Goal: Task Accomplishment & Management: Complete application form

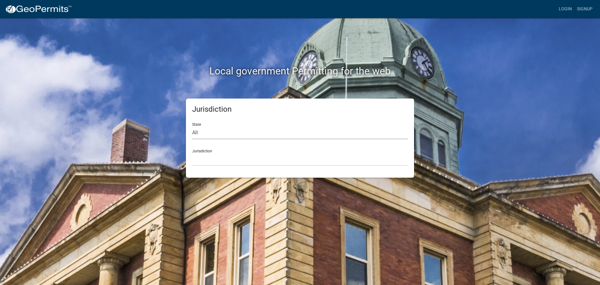
click at [205, 135] on select "All [US_STATE] [US_STATE] [US_STATE] [US_STATE] [US_STATE] [US_STATE] [US_STATE…" at bounding box center [300, 132] width 216 height 13
select select "[US_STATE]"
click at [192, 126] on select "All [US_STATE] [US_STATE] [US_STATE] [US_STATE] [US_STATE] [US_STATE] [US_STATE…" at bounding box center [300, 132] width 216 height 13
click at [206, 161] on select "City of [GEOGRAPHIC_DATA], [US_STATE] City of [GEOGRAPHIC_DATA], [US_STATE] Cit…" at bounding box center [300, 159] width 216 height 13
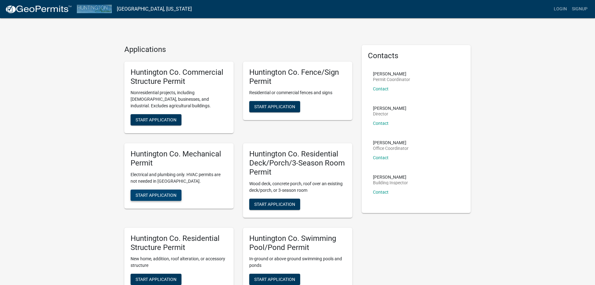
click at [162, 197] on span "Start Application" at bounding box center [156, 194] width 41 height 5
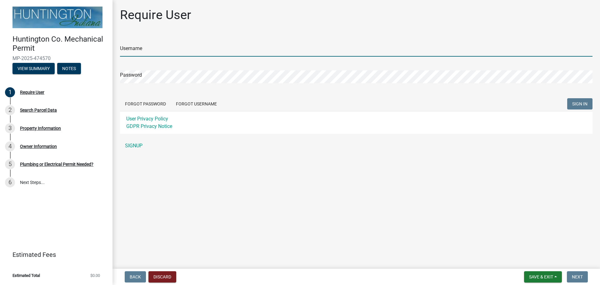
type input "Young Electric Inc"
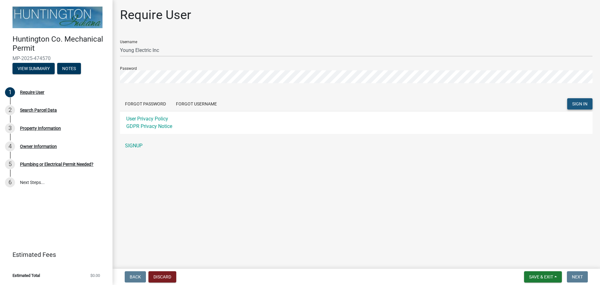
click at [577, 102] on span "SIGN IN" at bounding box center [579, 103] width 15 height 5
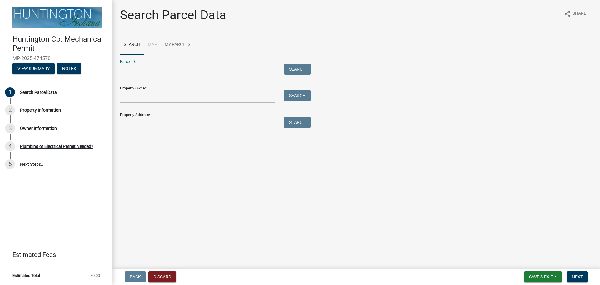
click at [139, 71] on input "Parcel ID:" at bounding box center [197, 69] width 155 height 13
paste input "35-05-14-400-073.600-004"
type input "35-05-14-400-073.600-004"
click at [300, 68] on button "Search" at bounding box center [297, 68] width 27 height 11
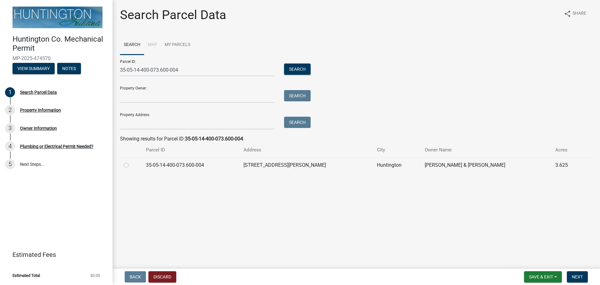
click at [131, 161] on label at bounding box center [131, 161] width 0 height 0
click at [131, 164] on input "radio" at bounding box center [133, 163] width 4 height 4
radio input "true"
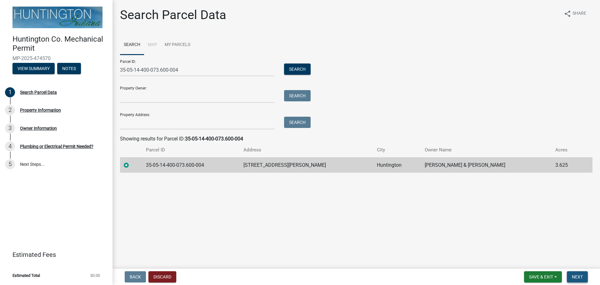
click at [575, 276] on span "Next" at bounding box center [577, 276] width 11 height 5
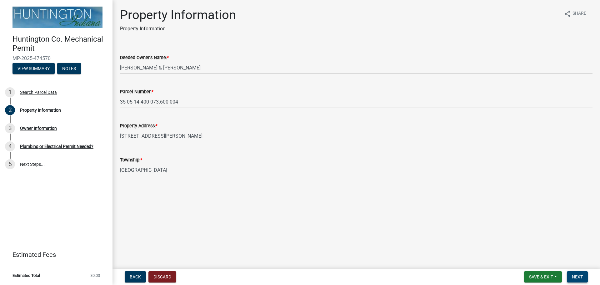
click at [576, 278] on span "Next" at bounding box center [577, 276] width 11 height 5
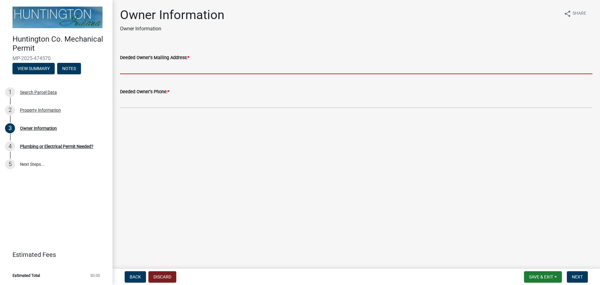
click at [153, 64] on input "Deeded Owner's Mailing Address: *" at bounding box center [356, 67] width 473 height 13
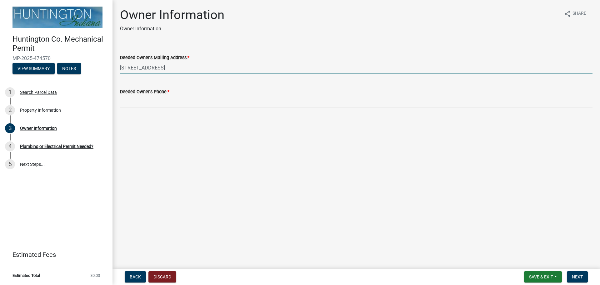
type input "[STREET_ADDRESS]"
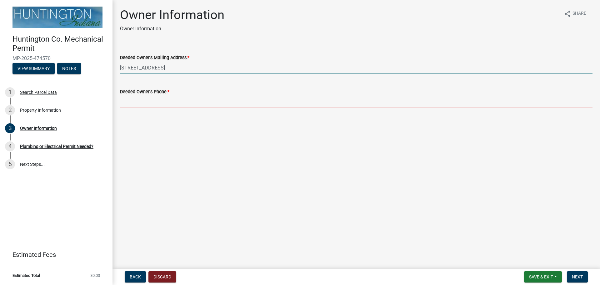
click at [133, 106] on input "Deeded Owner's Phone: *" at bounding box center [356, 101] width 473 height 13
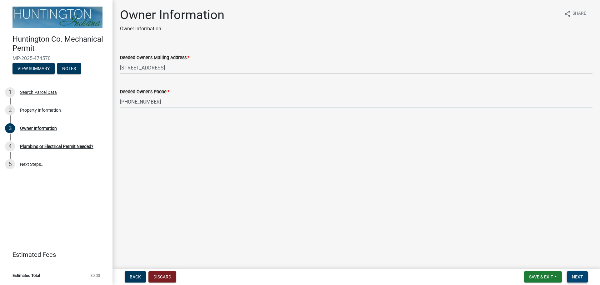
type input "[PHONE_NUMBER]"
click at [582, 276] on span "Next" at bounding box center [577, 276] width 11 height 5
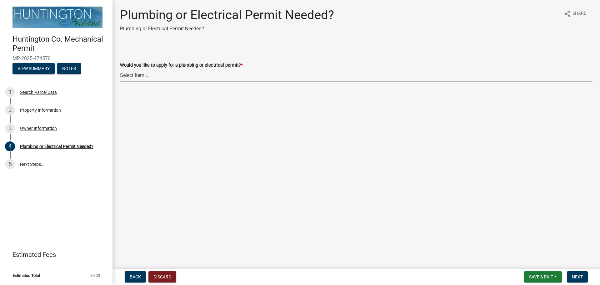
click at [163, 78] on select "Select Item... plumbing electrical" at bounding box center [356, 75] width 473 height 13
click at [120, 69] on select "Select Item... plumbing electrical" at bounding box center [356, 75] width 473 height 13
select select "82bdcc69-8734-43af-a4fa-e76f8d275e41"
click at [581, 274] on span "Next" at bounding box center [577, 276] width 11 height 5
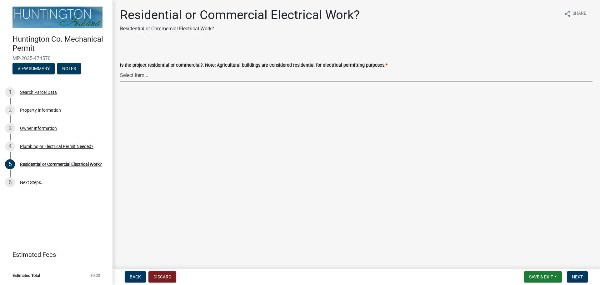
click at [179, 75] on select "Select Item... Residential Commercial" at bounding box center [356, 75] width 473 height 13
click at [145, 77] on select "Select Item... Residential Commercial" at bounding box center [356, 75] width 473 height 13
click at [120, 69] on select "Select Item... Residential Commercial" at bounding box center [356, 75] width 473 height 13
select select "3db72f89-ebf7-44a2-a43c-36ed77a05272"
click at [577, 277] on span "Next" at bounding box center [577, 276] width 11 height 5
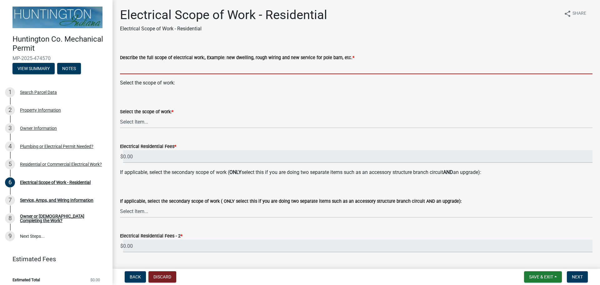
click at [160, 69] on input "Describe the full scope of electrical work:, Example: new dwelling, rough wirin…" at bounding box center [356, 67] width 473 height 13
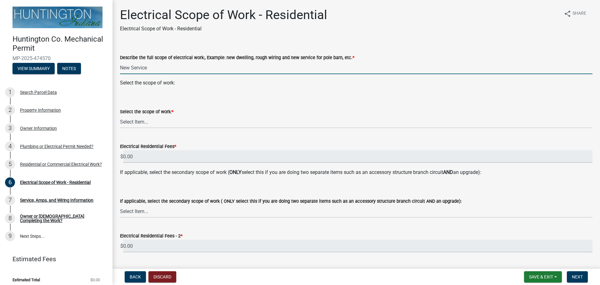
click at [131, 70] on input "New Service" at bounding box center [356, 67] width 473 height 13
type input "200 amp service"
click at [140, 119] on select "Select Item... New Service (new meter base installation) Upgrade (includes relo…" at bounding box center [356, 121] width 473 height 13
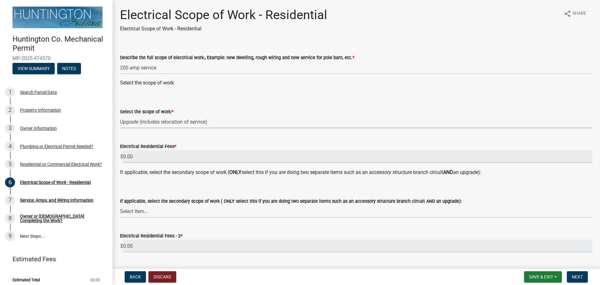
click at [120, 115] on select "Select Item... New Service (new meter base installation) Upgrade (includes relo…" at bounding box center [356, 121] width 473 height 13
select select "108a24b7-cc86-458b-9d07-b72a6c5c0cf8"
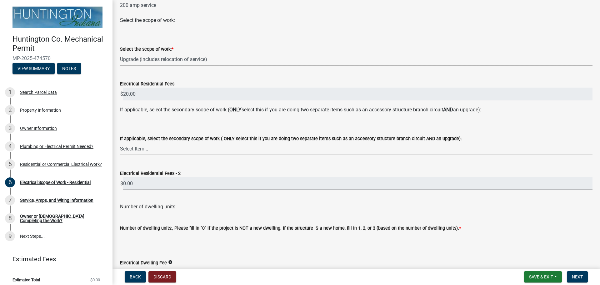
scroll to position [94, 0]
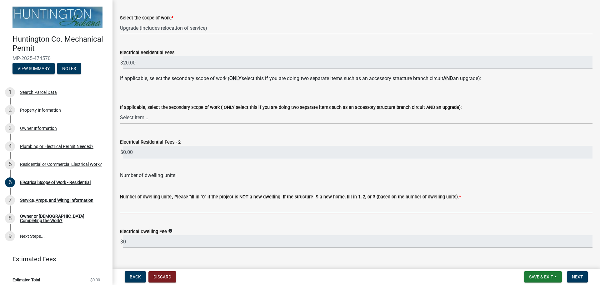
click at [169, 209] on input "text" at bounding box center [356, 206] width 473 height 13
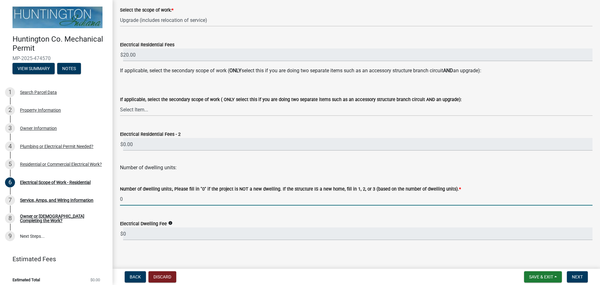
scroll to position [106, 0]
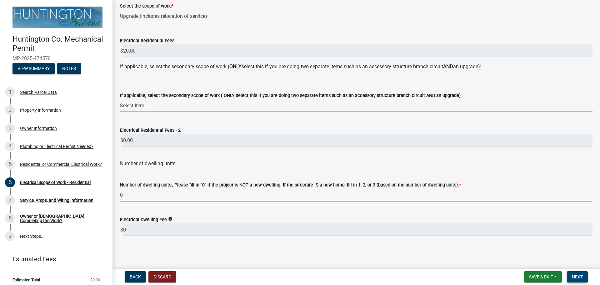
type input "0"
click at [581, 277] on span "Next" at bounding box center [577, 276] width 11 height 5
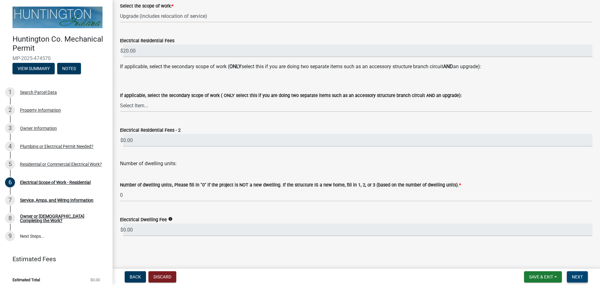
click at [577, 273] on button "Next" at bounding box center [577, 276] width 21 height 11
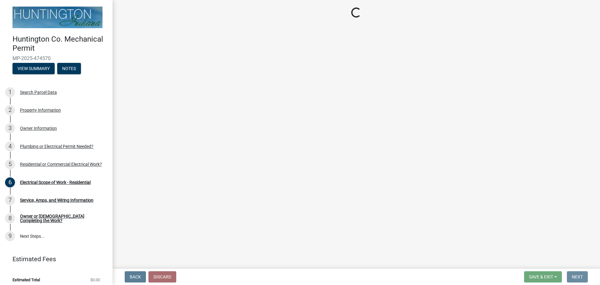
scroll to position [0, 0]
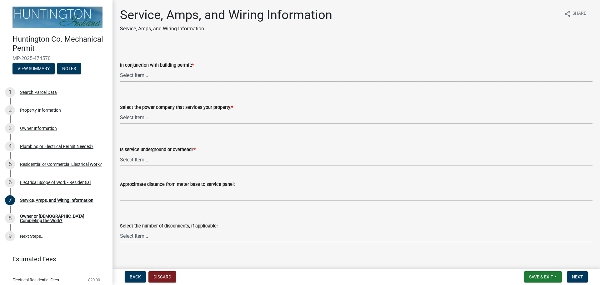
click at [203, 71] on select "Select Item... Yes No" at bounding box center [356, 75] width 473 height 13
click at [120, 69] on select "Select Item... Yes No" at bounding box center [356, 75] width 473 height 13
select select "b5401265-710a-437d-bfc0-f060779c66cc"
click at [184, 117] on select "Select Item... Duke Energy Northeastern REMC Wabash County REMC [PERSON_NAME] U…" at bounding box center [356, 117] width 473 height 13
click at [120, 111] on select "Select Item... Duke Energy Northeastern REMC Wabash County REMC [PERSON_NAME] U…" at bounding box center [356, 117] width 473 height 13
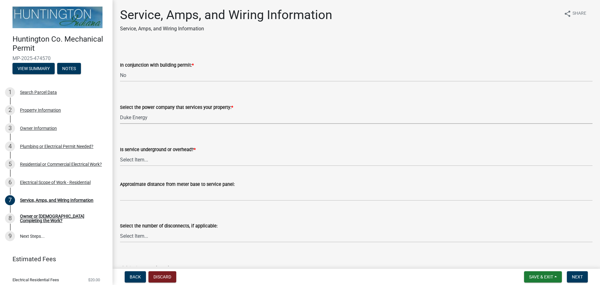
select select "86d62ac7-5622-45a6-b031-aaeffb271793"
click at [162, 158] on select "Select Item... Underground Overhead" at bounding box center [356, 159] width 473 height 13
click at [120, 153] on select "Select Item... Underground Overhead" at bounding box center [356, 159] width 473 height 13
select select "0062908c-337a-4ab8-a3d7-0b4f4dedaf0b"
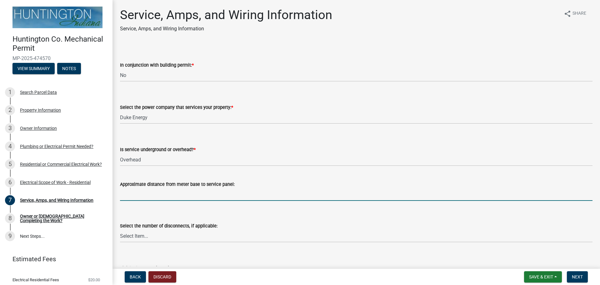
click at [176, 198] on input "Approximate distance from meter base to service panel:" at bounding box center [356, 194] width 473 height 13
type input "?"
click at [174, 231] on select "Select Item... one two three four or more No Disconnects" at bounding box center [356, 235] width 473 height 13
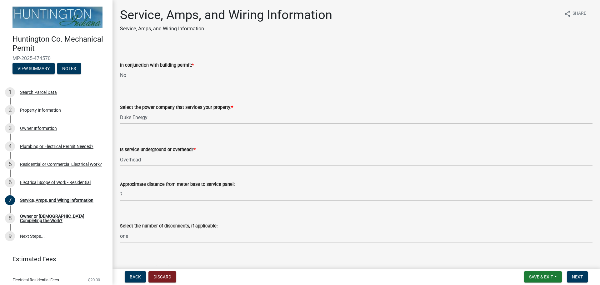
click at [120, 229] on select "Select Item... one two three four or more No Disconnects" at bounding box center [356, 235] width 473 height 13
select select "71bbe122-d664-4450-b24f-e64a9e4c6d13"
click at [569, 277] on button "Next" at bounding box center [577, 276] width 21 height 11
click at [572, 277] on button "Next" at bounding box center [577, 276] width 21 height 11
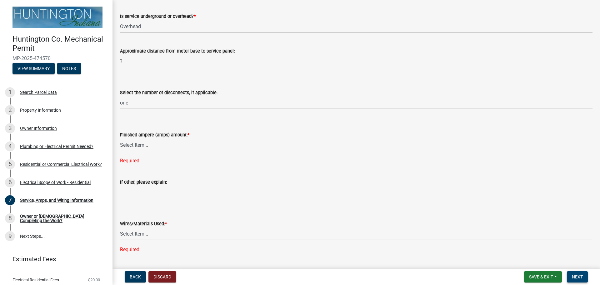
scroll to position [113, 0]
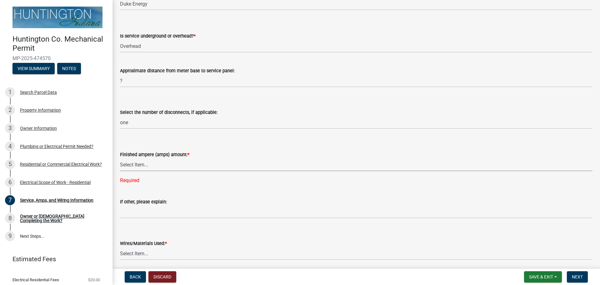
click at [180, 161] on select "Select Item... 100 amp 200 amp 400 amp other" at bounding box center [356, 164] width 473 height 13
click at [120, 158] on select "Select Item... 100 amp 200 amp 400 amp other" at bounding box center [356, 164] width 473 height 13
select select "77917e57-3373-4527-be00-46cfa300debe"
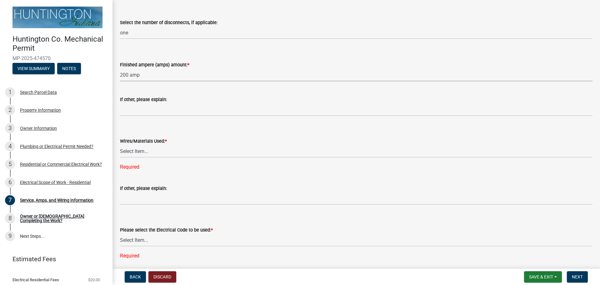
scroll to position [207, 0]
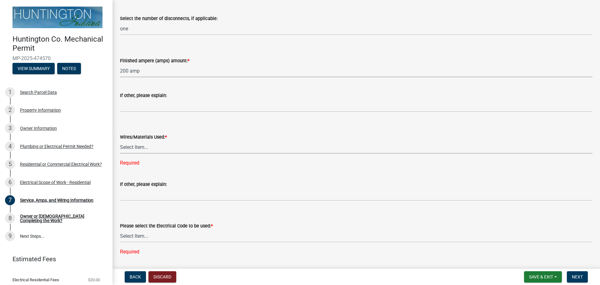
click at [162, 146] on select "Select Item... 2 AWG Aluminum 4 AWG Copper 2-4/0 or 1-1/0 Aluminum 2/0 Copper 2…" at bounding box center [356, 147] width 473 height 13
click at [120, 141] on select "Select Item... 2 AWG Aluminum 4 AWG Copper 2-4/0 or 1-1/0 Aluminum 2/0 Copper 2…" at bounding box center [356, 147] width 473 height 13
select select "6b87888a-4deb-48a2-ac11-26351d48ff00"
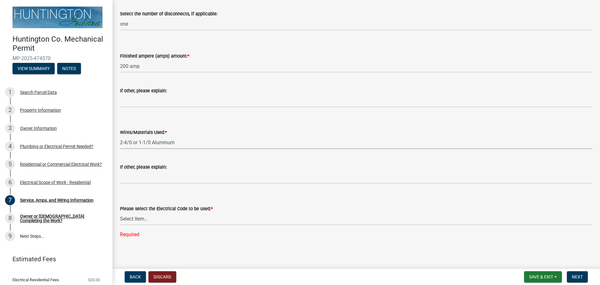
scroll to position [213, 0]
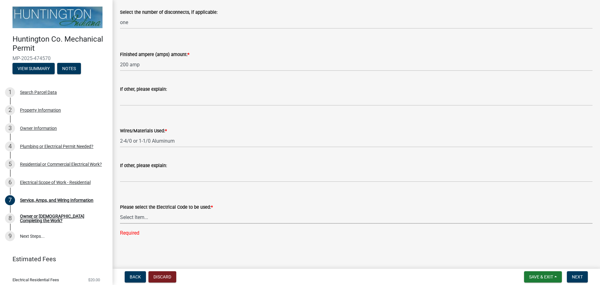
click at [188, 217] on select "Select Item... [US_STATE] Electrical Code One & Two Family Dwelling Code" at bounding box center [356, 217] width 473 height 13
click at [120, 223] on select "Select Item... [US_STATE] Electrical Code One & Two Family Dwelling Code" at bounding box center [356, 217] width 473 height 13
select select "5aeea631-e80a-4ba0-b39f-f5c26114ddfc"
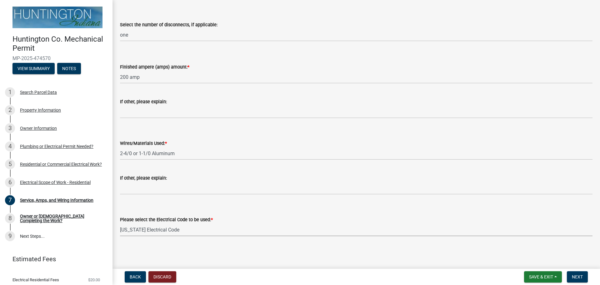
scroll to position [201, 0]
click at [571, 276] on button "Next" at bounding box center [577, 276] width 21 height 11
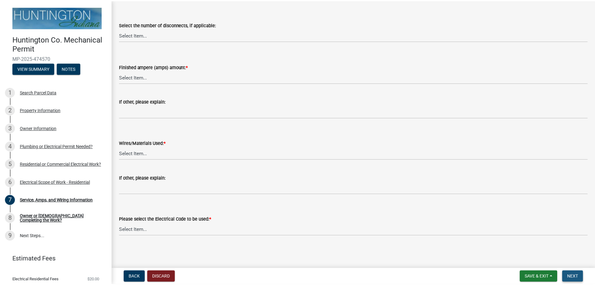
scroll to position [0, 0]
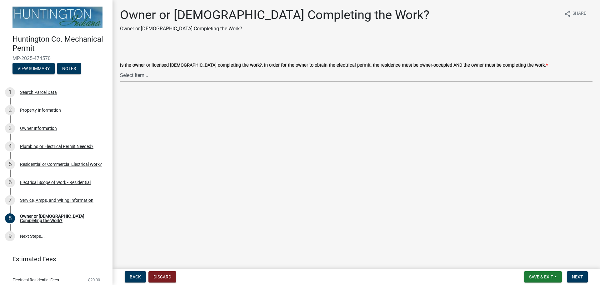
click at [154, 76] on select "Select Item... owner contractor" at bounding box center [356, 75] width 473 height 13
click at [120, 69] on select "Select Item... owner contractor" at bounding box center [356, 75] width 473 height 13
select select "408e0cf4-d53f-4268-b860-e8792218a171"
click at [578, 276] on span "Next" at bounding box center [577, 276] width 11 height 5
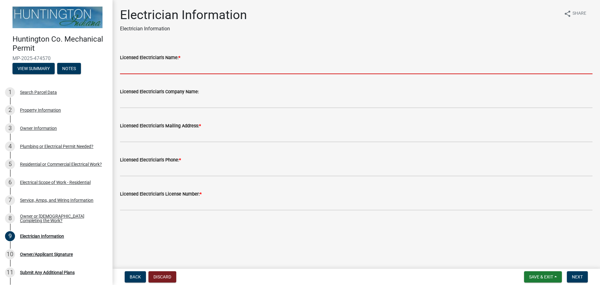
click at [158, 68] on input "Licensed Electrician's Name: *" at bounding box center [356, 67] width 473 height 13
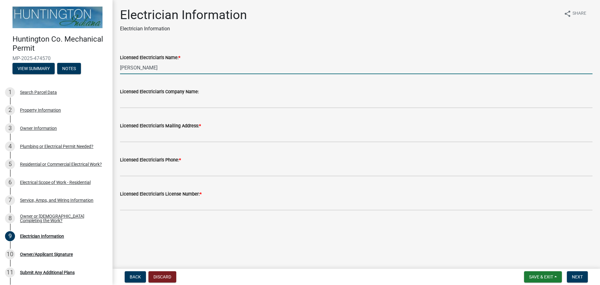
type input "[PERSON_NAME]"
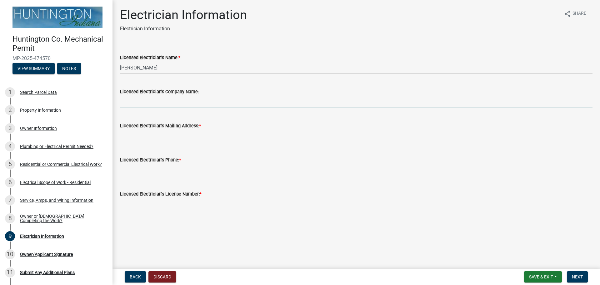
click at [170, 99] on input "Licensed Electrician's Company Name:" at bounding box center [356, 101] width 473 height 13
type input "Young Electric, INC"
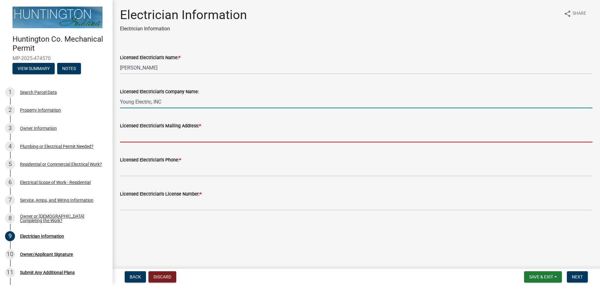
click at [162, 139] on input "Licensed Electrician's Mailing Address: *" at bounding box center [356, 135] width 473 height 13
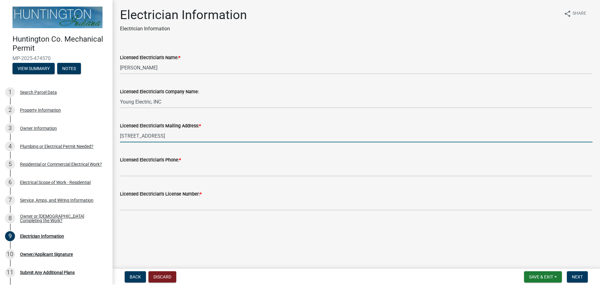
type input "[STREET_ADDRESS]"
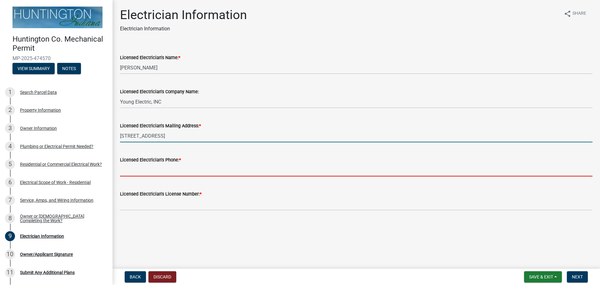
click at [150, 172] on input "Licensed Electrician's Phone: *" at bounding box center [356, 169] width 473 height 13
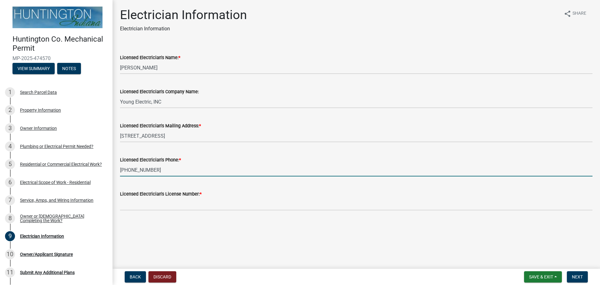
type input "[PHONE_NUMBER]"
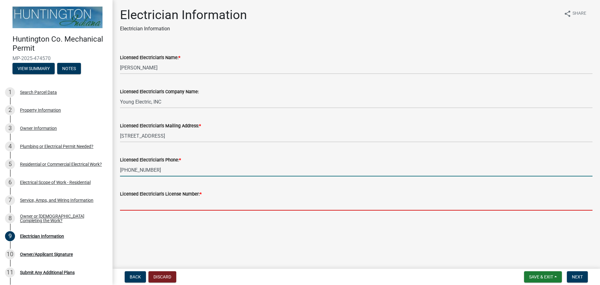
click at [151, 205] on input "Licensed Electrician's License Number: *" at bounding box center [356, 204] width 473 height 13
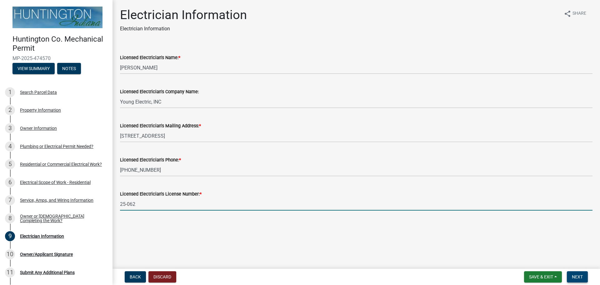
type input "25-062"
click at [588, 276] on button "Next" at bounding box center [577, 276] width 21 height 11
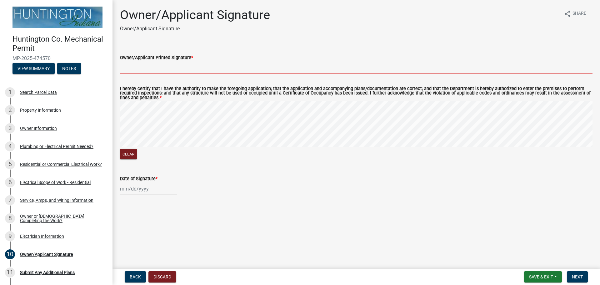
click at [124, 67] on input "Owner/Applicant Printed Signature *" at bounding box center [356, 67] width 473 height 13
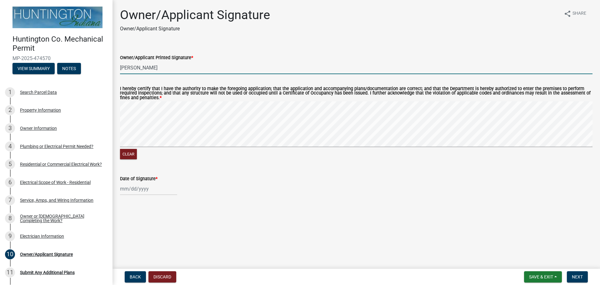
type input "[PERSON_NAME]"
select select "9"
select select "2025"
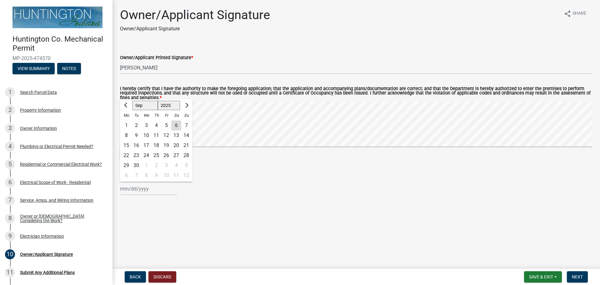
click at [149, 190] on div "[PERSON_NAME] Feb Mar Apr [PERSON_NAME][DATE] Oct Nov [DATE] 1526 1527 1528 152…" at bounding box center [148, 188] width 57 height 13
click at [177, 128] on div "6" at bounding box center [176, 125] width 10 height 10
type input "[DATE]"
click at [577, 275] on span "Next" at bounding box center [577, 276] width 11 height 5
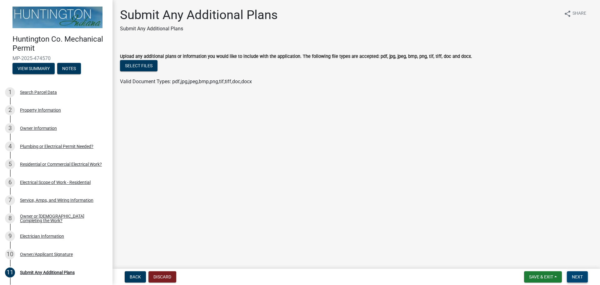
click at [582, 278] on span "Next" at bounding box center [577, 276] width 11 height 5
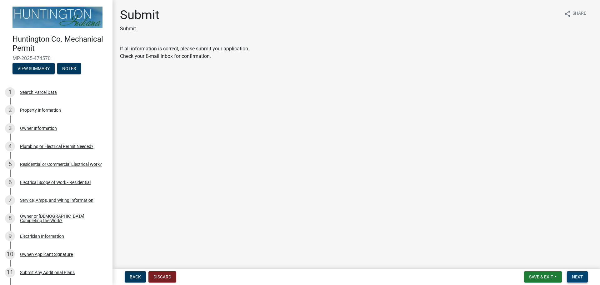
click at [582, 278] on span "Next" at bounding box center [577, 276] width 11 height 5
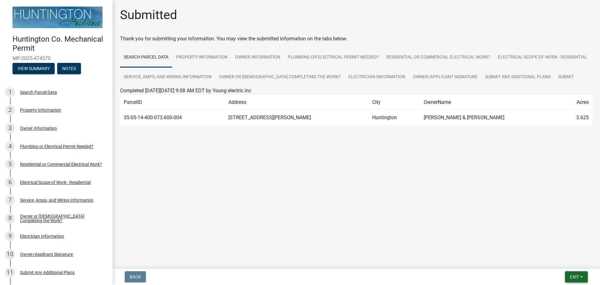
click at [581, 279] on button "Exit" at bounding box center [576, 276] width 23 height 11
click at [565, 261] on button "Save & Exit" at bounding box center [563, 260] width 50 height 15
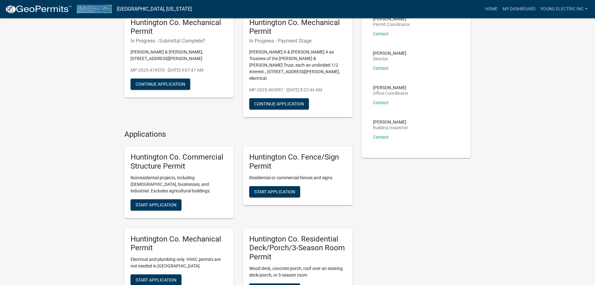
scroll to position [63, 0]
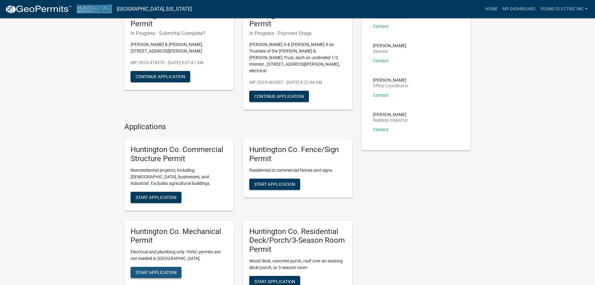
click at [156, 270] on span "Start Application" at bounding box center [156, 272] width 41 height 5
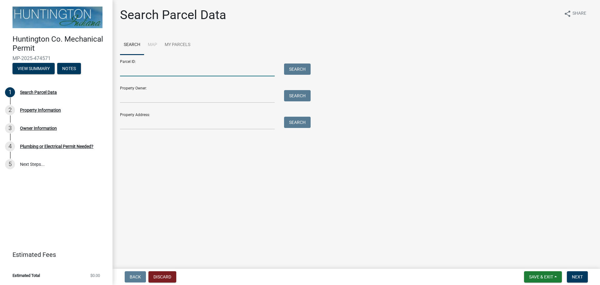
click at [179, 73] on input "Parcel ID:" at bounding box center [197, 69] width 155 height 13
paste input "35-04-09-300-037.703-002"
type input "35-04-09-300-037.703-002"
click at [305, 70] on button "Search" at bounding box center [297, 68] width 27 height 11
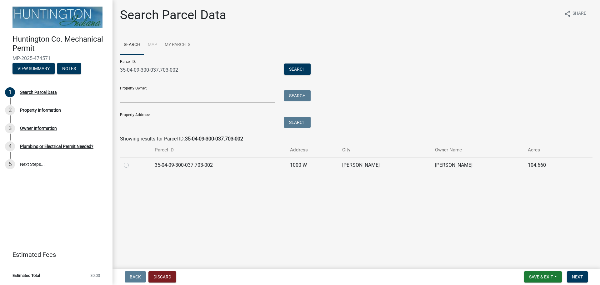
click at [131, 161] on label at bounding box center [131, 161] width 0 height 0
click at [131, 165] on input "radio" at bounding box center [133, 163] width 4 height 4
radio input "true"
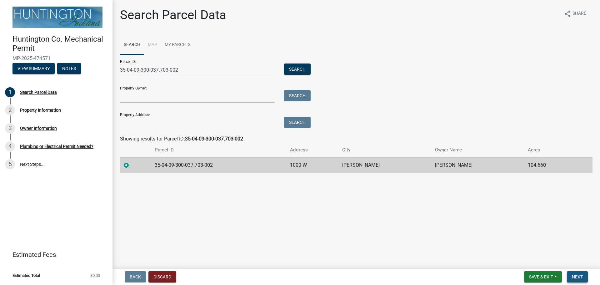
click at [583, 277] on button "Next" at bounding box center [577, 276] width 21 height 11
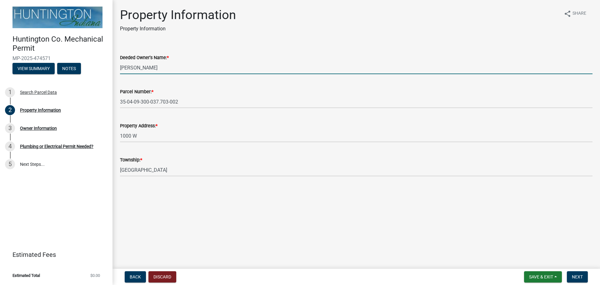
click at [173, 68] on input "[PERSON_NAME]" at bounding box center [356, 67] width 473 height 13
type input "K"
type input "[PERSON_NAME]"
click at [573, 275] on span "Next" at bounding box center [577, 276] width 11 height 5
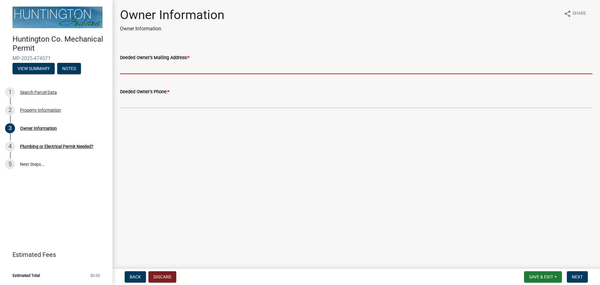
click at [155, 70] on input "Deeded Owner's Mailing Address: *" at bounding box center [356, 67] width 473 height 13
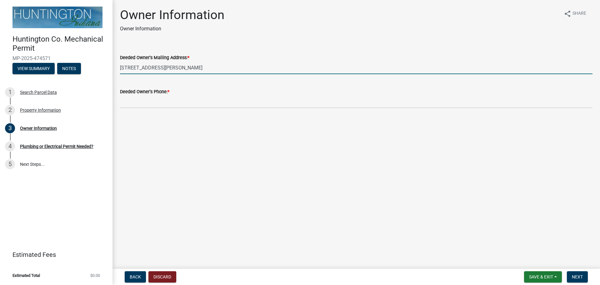
type input "[STREET_ADDRESS][PERSON_NAME]"
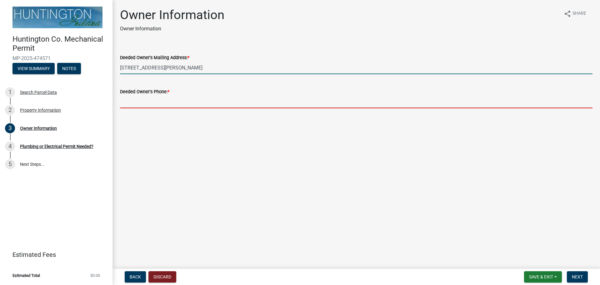
click at [155, 98] on input "Deeded Owner's Phone: *" at bounding box center [356, 101] width 473 height 13
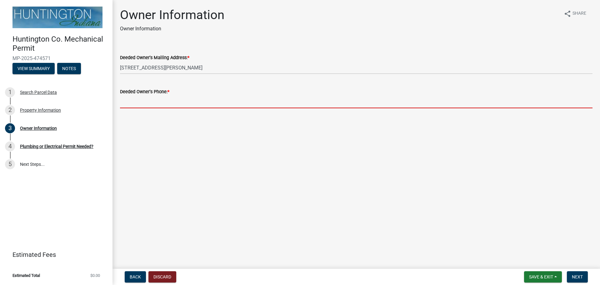
click at [211, 104] on input "Deeded Owner's Phone: *" at bounding box center [356, 101] width 473 height 13
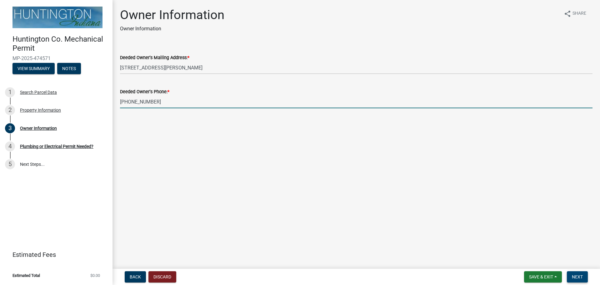
type input "[PHONE_NUMBER]"
click at [573, 275] on span "Next" at bounding box center [577, 276] width 11 height 5
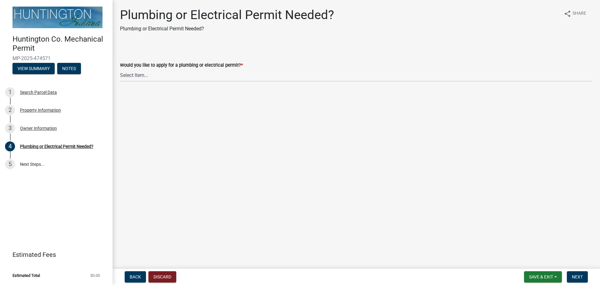
click at [152, 83] on wm-data-entity-input "Would you like to apply for a plumbing or electrical permit? * Select Item... p…" at bounding box center [356, 66] width 473 height 42
click at [152, 81] on select "Select Item... plumbing electrical" at bounding box center [356, 75] width 473 height 13
click at [120, 69] on select "Select Item... plumbing electrical" at bounding box center [356, 75] width 473 height 13
select select "82bdcc69-8734-43af-a4fa-e76f8d275e41"
click at [576, 276] on span "Next" at bounding box center [577, 276] width 11 height 5
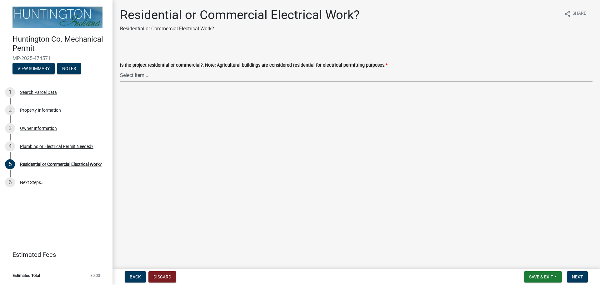
click at [149, 75] on select "Select Item... Residential Commercial" at bounding box center [356, 75] width 473 height 13
click at [120, 69] on select "Select Item... Residential Commercial" at bounding box center [356, 75] width 473 height 13
select select "3db72f89-ebf7-44a2-a43c-36ed77a05272"
click at [572, 275] on span "Next" at bounding box center [577, 276] width 11 height 5
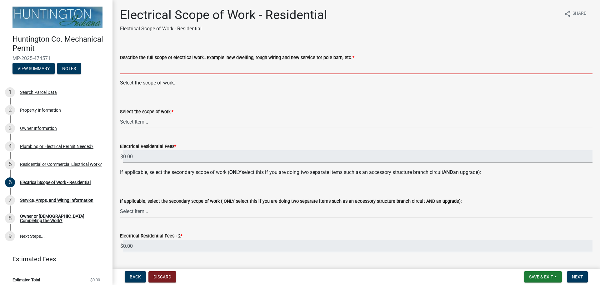
click at [185, 67] on input "Describe the full scope of electrical work:, Example: new dwelling, rough wirin…" at bounding box center [356, 67] width 473 height 13
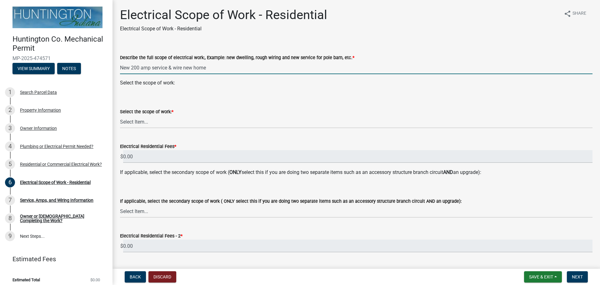
type input "New 200 amp service & wire new home"
click at [141, 123] on select "Select Item... New Service (new meter base installation) Upgrade (includes relo…" at bounding box center [356, 121] width 473 height 13
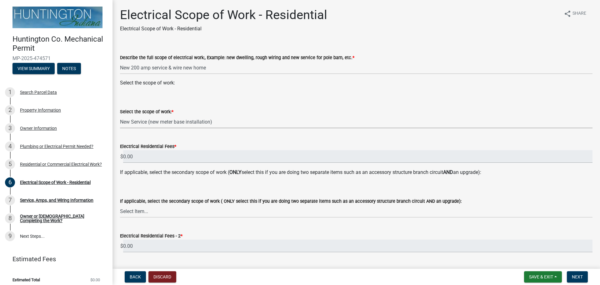
click at [120, 115] on select "Select Item... New Service (new meter base installation) Upgrade (includes relo…" at bounding box center [356, 121] width 473 height 13
select select "9bdb09e1-e356-4221-9288-64288f1bde99"
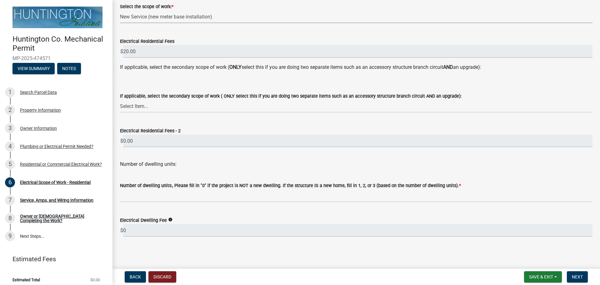
scroll to position [106, 0]
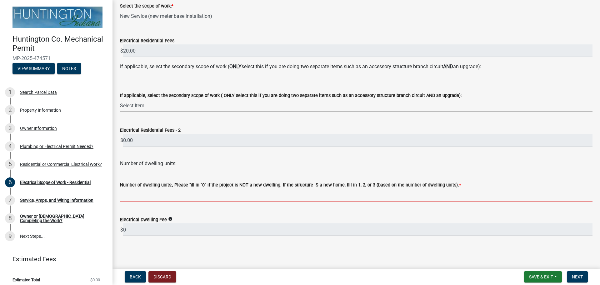
click at [148, 192] on input "text" at bounding box center [356, 194] width 473 height 13
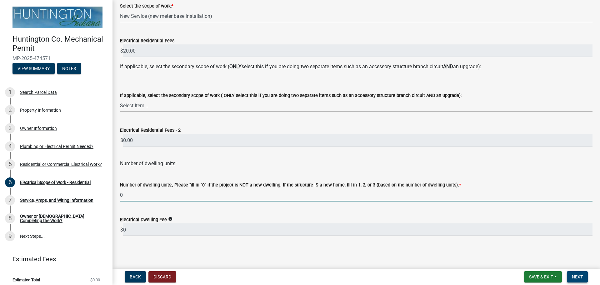
type input "0"
click at [576, 279] on span "Next" at bounding box center [577, 276] width 11 height 5
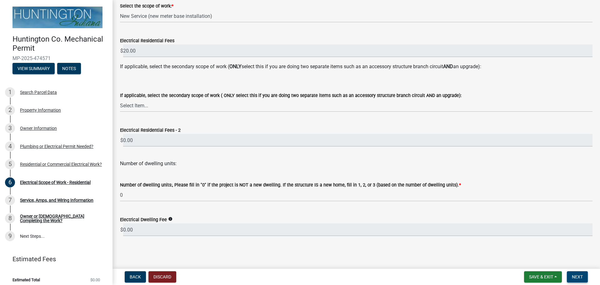
click at [577, 277] on span "Next" at bounding box center [577, 276] width 11 height 5
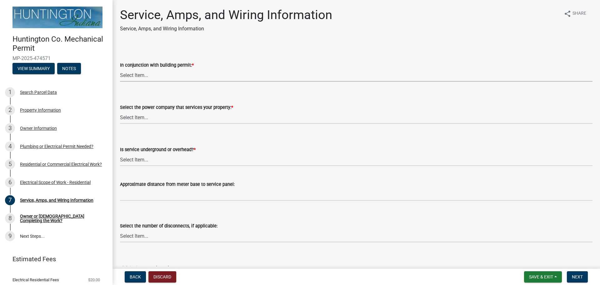
click at [188, 72] on select "Select Item... Yes No" at bounding box center [356, 75] width 473 height 13
click at [120, 69] on select "Select Item... Yes No" at bounding box center [356, 75] width 473 height 13
select select "93f45f8b-0008-4bc3-ad99-7edf3db31922"
click at [168, 115] on select "Select Item... Duke Energy Northeastern REMC Wabash County REMC [PERSON_NAME] U…" at bounding box center [356, 117] width 473 height 13
click at [120, 111] on select "Select Item... Duke Energy Northeastern REMC Wabash County REMC [PERSON_NAME] U…" at bounding box center [356, 117] width 473 height 13
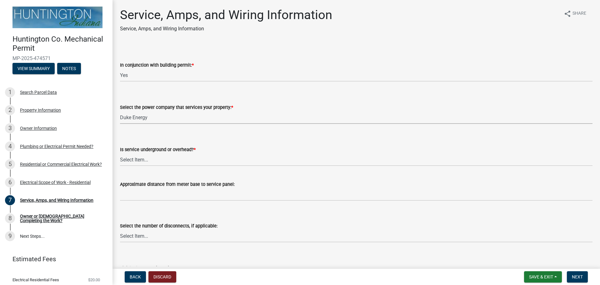
select select "86d62ac7-5622-45a6-b031-aaeffb271793"
click at [148, 158] on select "Select Item... Underground Overhead" at bounding box center [356, 159] width 473 height 13
click at [149, 237] on div "Select the number of disconnects, if applicable: Select Item... one two three f…" at bounding box center [356, 232] width 473 height 20
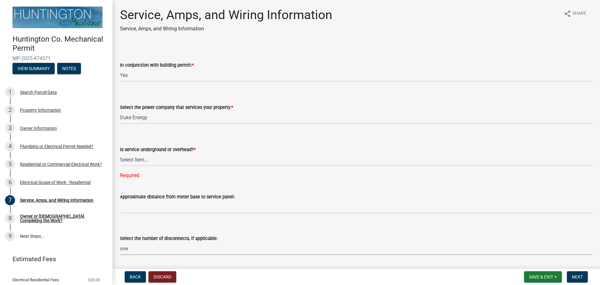
click at [120, 242] on select "Select Item... one two three four or more No Disconnects" at bounding box center [356, 248] width 473 height 13
select select "71bbe122-d664-4450-b24f-e64a9e4c6d13"
click at [141, 158] on select "Select Item... Underground Overhead" at bounding box center [356, 159] width 473 height 13
click at [120, 153] on select "Select Item... Underground Overhead" at bounding box center [356, 159] width 473 height 13
select select "ae88532c-6f26-494f-9fbf-7b0ffd7225c9"
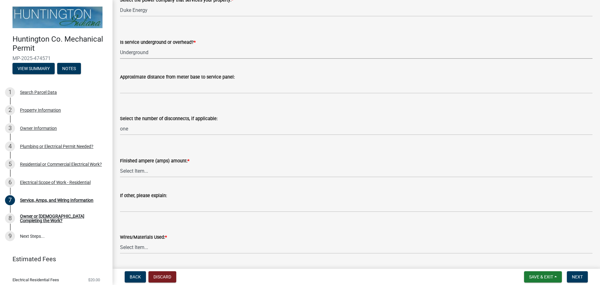
scroll to position [125, 0]
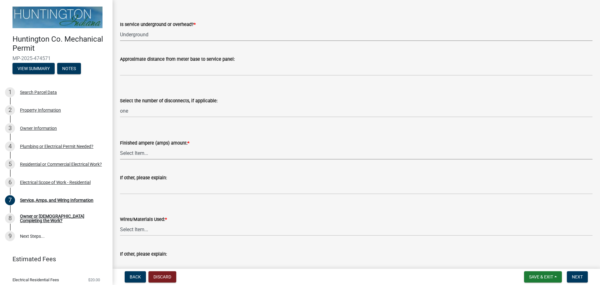
click at [142, 152] on select "Select Item... 100 amp 200 amp 400 amp other" at bounding box center [356, 153] width 473 height 13
click at [120, 147] on select "Select Item... 100 amp 200 amp 400 amp other" at bounding box center [356, 153] width 473 height 13
select select "77917e57-3373-4527-be00-46cfa300debe"
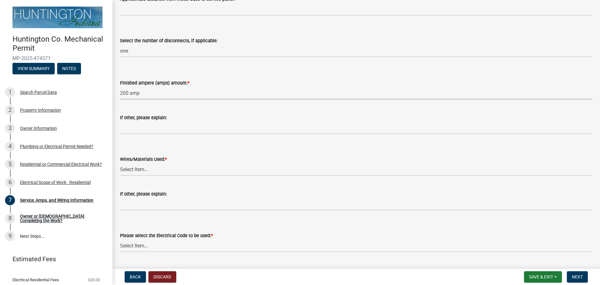
scroll to position [188, 0]
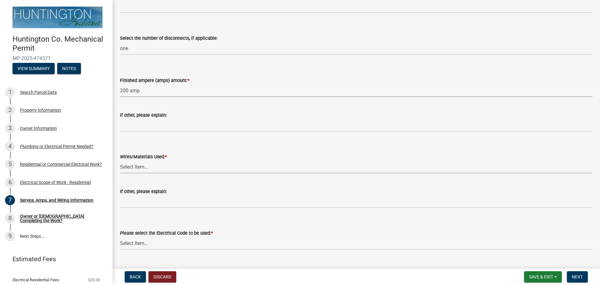
click at [149, 167] on select "Select Item... 2 AWG Aluminum 4 AWG Copper 2-4/0 or 1-1/0 Aluminum 2/0 Copper 2…" at bounding box center [356, 166] width 473 height 13
click at [120, 160] on select "Select Item... 2 AWG Aluminum 4 AWG Copper 2-4/0 or 1-1/0 Aluminum 2/0 Copper 2…" at bounding box center [356, 166] width 473 height 13
select select "6b87888a-4deb-48a2-ac11-26351d48ff00"
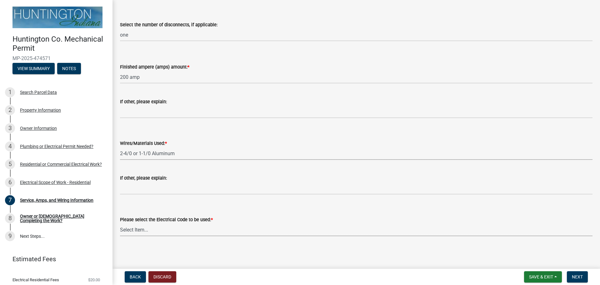
click at [143, 232] on select "Select Item... [US_STATE] Electrical Code One & Two Family Dwelling Code" at bounding box center [356, 229] width 473 height 13
click at [120, 223] on select "Select Item... [US_STATE] Electrical Code One & Two Family Dwelling Code" at bounding box center [356, 229] width 473 height 13
select select "5aeea631-e80a-4ba0-b39f-f5c26114ddfc"
click at [578, 277] on span "Next" at bounding box center [577, 276] width 11 height 5
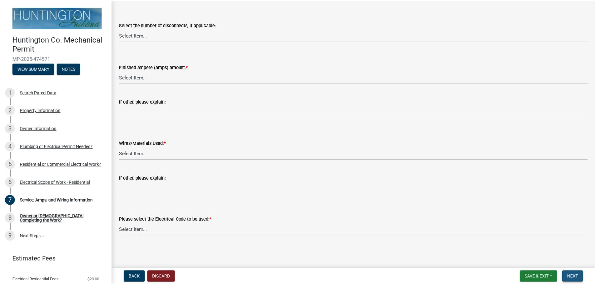
scroll to position [0, 0]
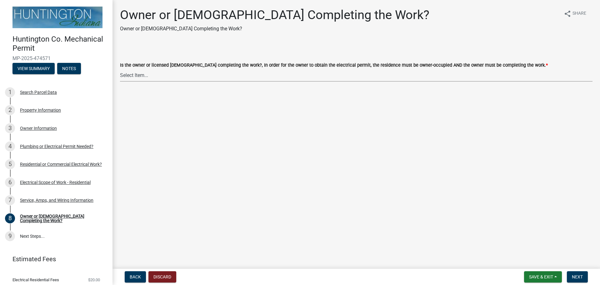
click at [129, 75] on select "Select Item... owner contractor" at bounding box center [356, 75] width 473 height 13
click at [120, 69] on select "Select Item... owner contractor" at bounding box center [356, 75] width 473 height 13
select select "408e0cf4-d53f-4268-b860-e8792218a171"
click at [580, 277] on span "Next" at bounding box center [577, 276] width 11 height 5
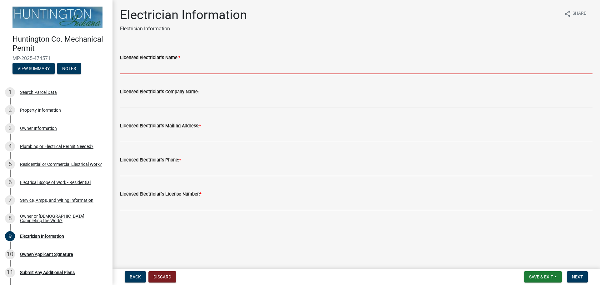
click at [149, 71] on input "Licensed Electrician's Name: *" at bounding box center [356, 67] width 473 height 13
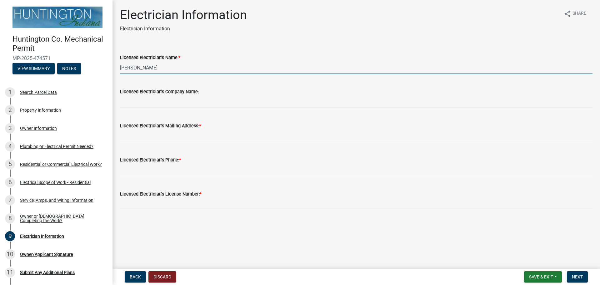
type input "[PERSON_NAME]"
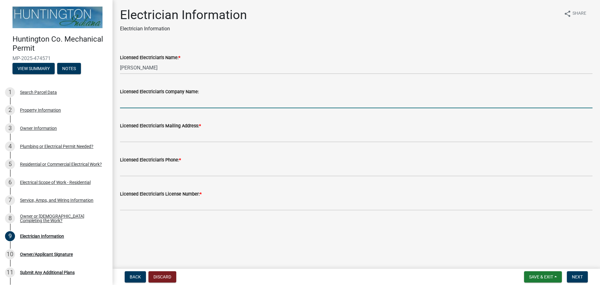
click at [158, 105] on input "Licensed Electrician's Company Name:" at bounding box center [356, 101] width 473 height 13
type input "Young Electric, INC"
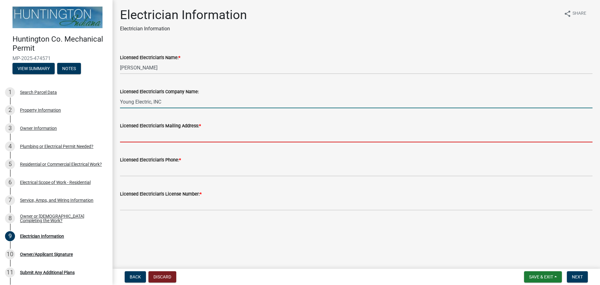
click at [228, 134] on input "Licensed Electrician's Mailing Address: *" at bounding box center [356, 135] width 473 height 13
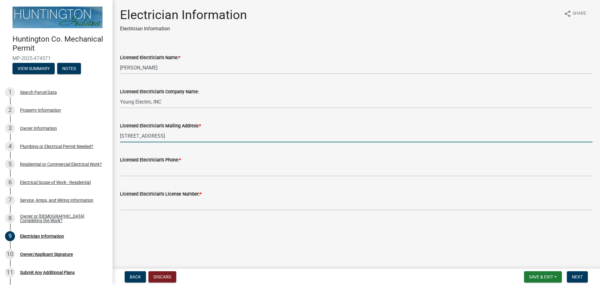
type input "[STREET_ADDRESS]"
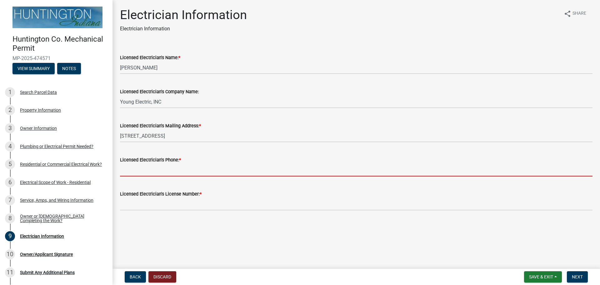
click at [197, 169] on input "Licensed Electrician's Phone: *" at bounding box center [356, 169] width 473 height 13
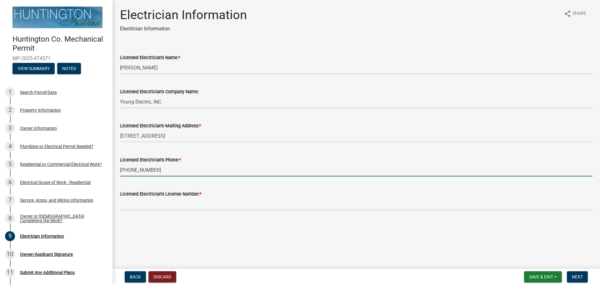
type input "[PHONE_NUMBER]"
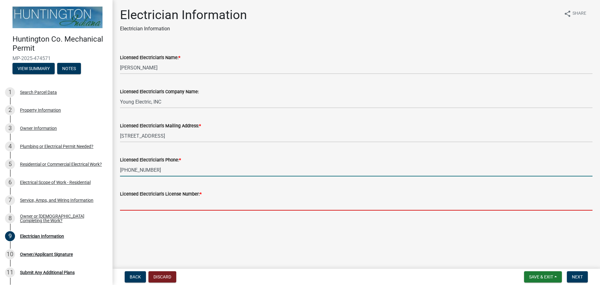
click at [196, 203] on input "Licensed Electrician's License Number: *" at bounding box center [356, 204] width 473 height 13
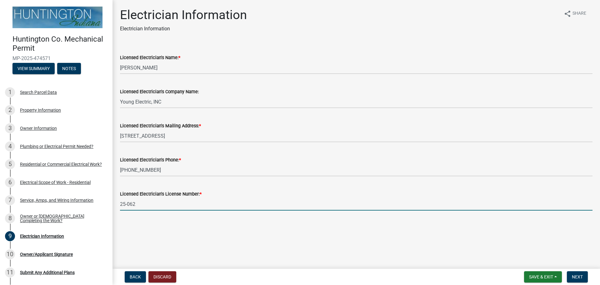
type input "25-062"
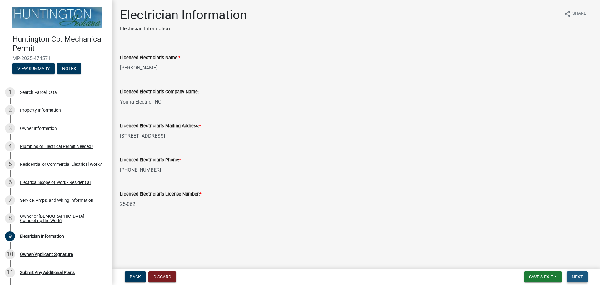
click at [573, 275] on span "Next" at bounding box center [577, 276] width 11 height 5
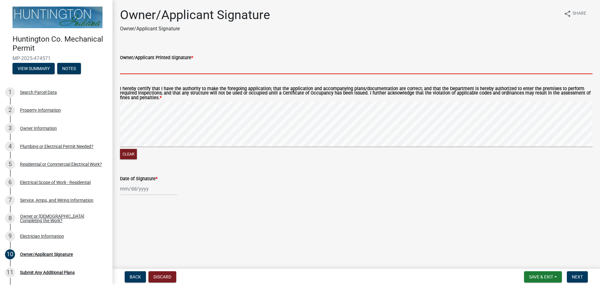
click at [136, 67] on input "Owner/Applicant Printed Signature *" at bounding box center [356, 67] width 473 height 13
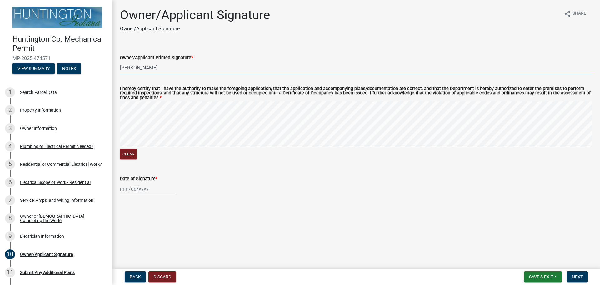
click at [268, 149] on div "Clear" at bounding box center [356, 130] width 473 height 59
type input "[PERSON_NAME]"
click at [133, 191] on div at bounding box center [148, 188] width 57 height 13
select select "9"
select select "2025"
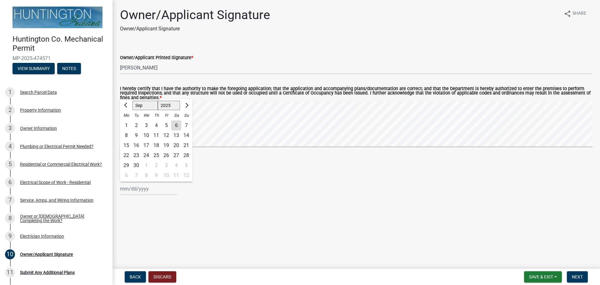
click at [178, 126] on div "6" at bounding box center [176, 125] width 10 height 10
type input "[DATE]"
click at [575, 275] on span "Next" at bounding box center [577, 276] width 11 height 5
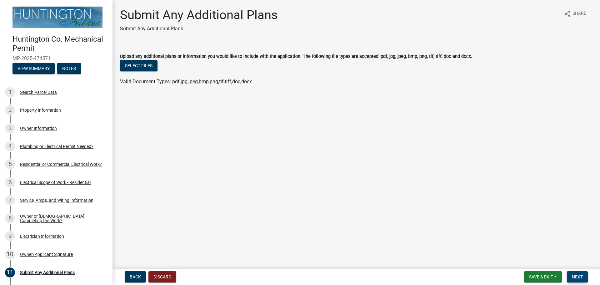
click at [575, 275] on span "Next" at bounding box center [577, 276] width 11 height 5
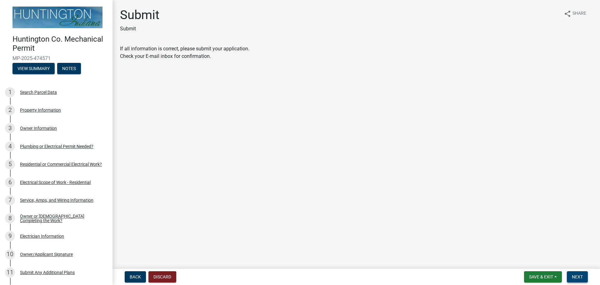
click at [575, 275] on span "Next" at bounding box center [577, 276] width 11 height 5
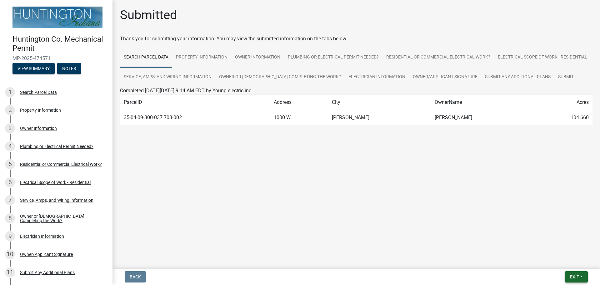
click at [582, 275] on button "Exit" at bounding box center [576, 276] width 23 height 11
click at [560, 258] on button "Save & Exit" at bounding box center [563, 260] width 50 height 15
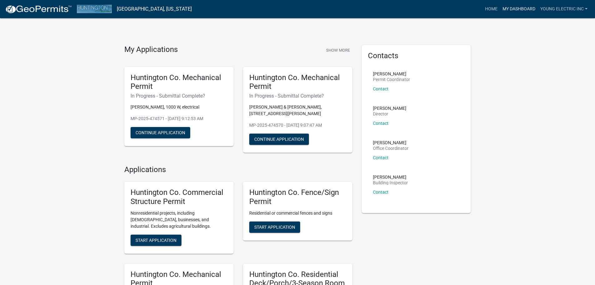
click at [517, 7] on link "My Dashboard" at bounding box center [519, 9] width 38 height 12
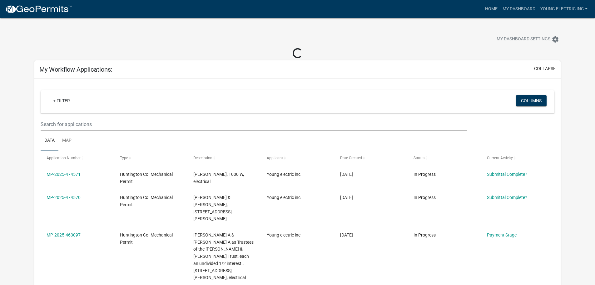
scroll to position [31, 0]
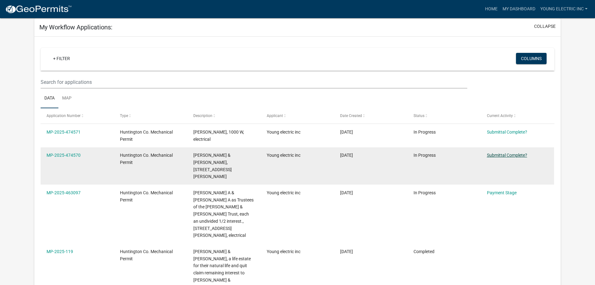
click at [502, 168] on datatable-body-cell "Submittal Complete?" at bounding box center [517, 166] width 73 height 38
click at [502, 153] on link "Submittal Complete?" at bounding box center [507, 155] width 40 height 5
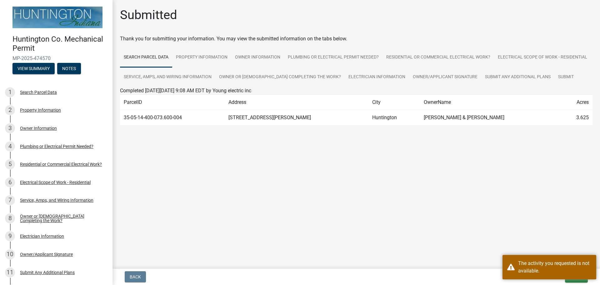
click at [548, 215] on main "Submitted Thank you for submitting your information. You may view the submitted…" at bounding box center [357, 133] width 488 height 266
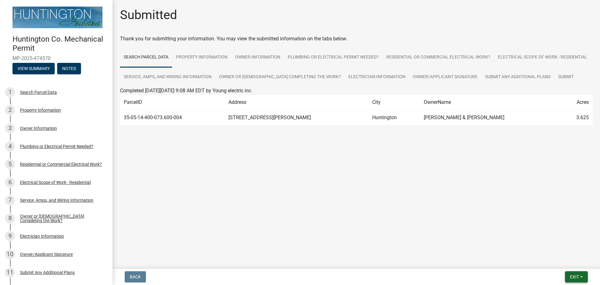
click at [581, 274] on button "Exit" at bounding box center [576, 276] width 23 height 11
click at [560, 262] on button "Save & Exit" at bounding box center [563, 260] width 50 height 15
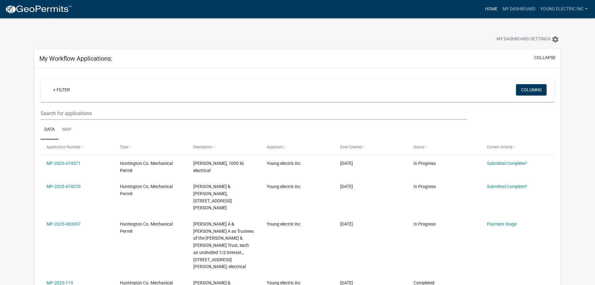
click at [492, 8] on link "Home" at bounding box center [492, 9] width 18 height 12
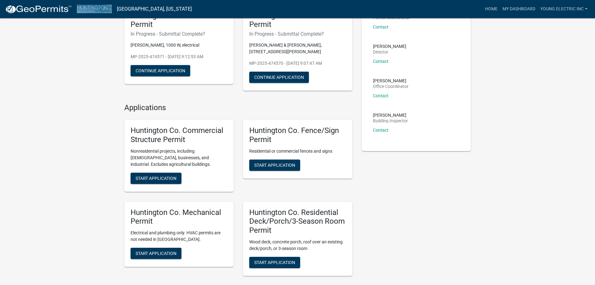
scroll to position [63, 0]
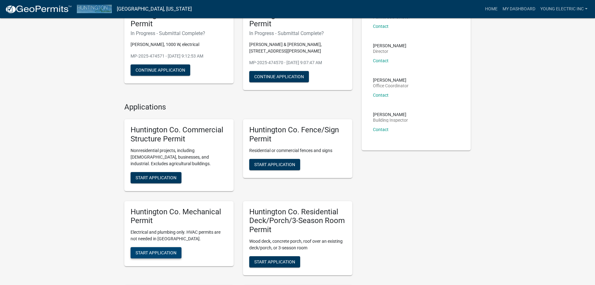
click at [161, 250] on span "Start Application" at bounding box center [156, 252] width 41 height 5
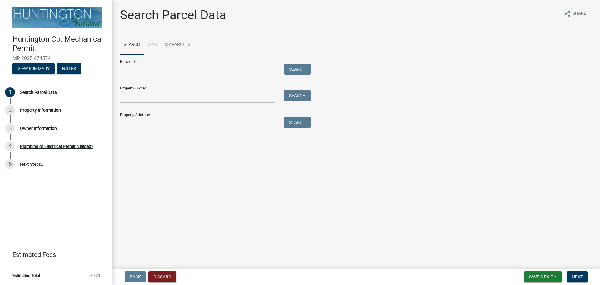
click at [168, 72] on input "Parcel ID:" at bounding box center [197, 69] width 155 height 13
paste input "35-01-29-100-034.900-006"
click at [131, 70] on input "35-01-29-100-034.900-006" at bounding box center [197, 69] width 155 height 13
type input "35-01-29-100-034.900-006"
click at [296, 69] on button "Search" at bounding box center [297, 68] width 27 height 11
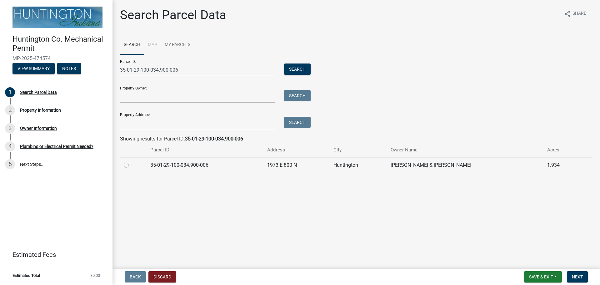
click at [131, 161] on label at bounding box center [131, 161] width 0 height 0
click at [131, 164] on input "radio" at bounding box center [133, 163] width 4 height 4
radio input "true"
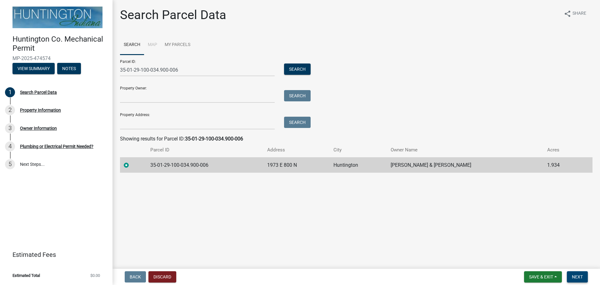
click at [574, 276] on span "Next" at bounding box center [577, 276] width 11 height 5
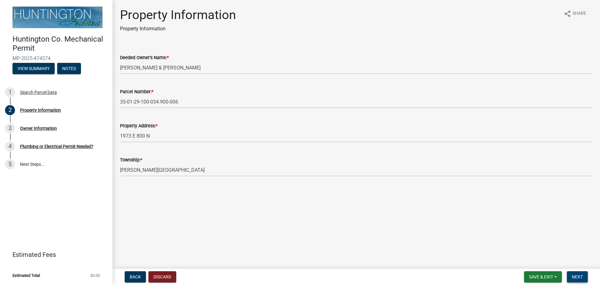
click at [581, 277] on span "Next" at bounding box center [577, 276] width 11 height 5
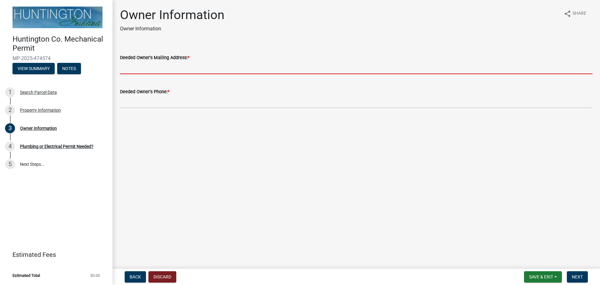
click at [140, 70] on input "Deeded Owner's Mailing Address: *" at bounding box center [356, 67] width 473 height 13
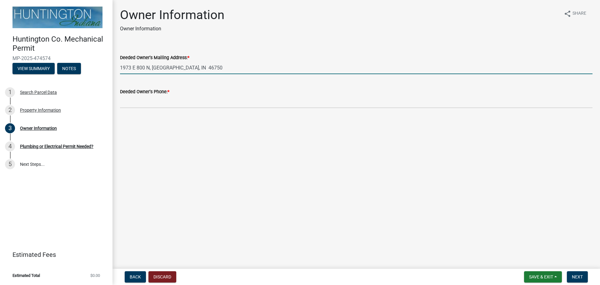
click at [159, 68] on input "1973 E 800 N, [GEOGRAPHIC_DATA], IN 46750" at bounding box center [356, 67] width 473 height 13
type input "1973 E [STREET_ADDRESS]"
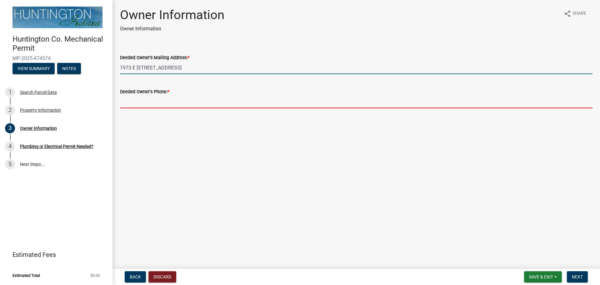
click at [162, 106] on input "Deeded Owner's Phone: *" at bounding box center [356, 101] width 473 height 13
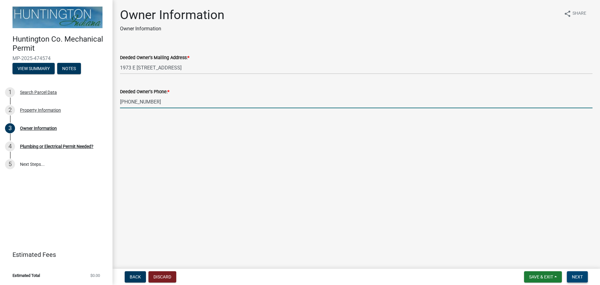
type input "[PHONE_NUMBER]"
click at [587, 276] on button "Next" at bounding box center [577, 276] width 21 height 11
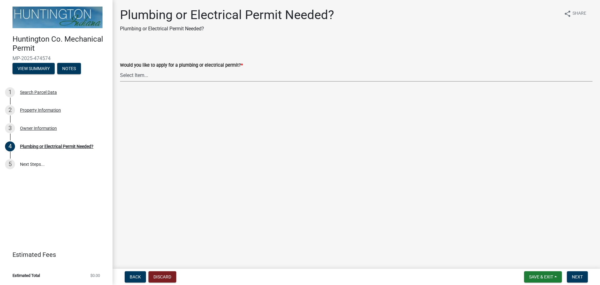
click at [152, 74] on select "Select Item... plumbing electrical" at bounding box center [356, 75] width 473 height 13
click at [120, 69] on select "Select Item... plumbing electrical" at bounding box center [356, 75] width 473 height 13
select select "82bdcc69-8734-43af-a4fa-e76f8d275e41"
click at [573, 275] on span "Next" at bounding box center [577, 276] width 11 height 5
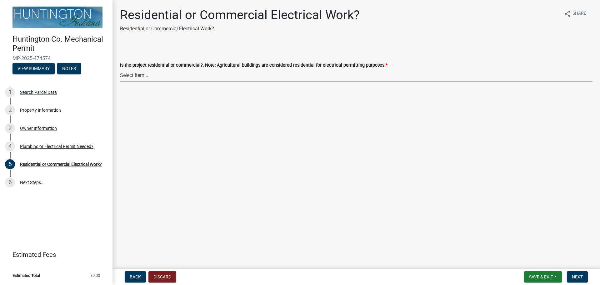
click at [159, 78] on select "Select Item... Residential Commercial" at bounding box center [356, 75] width 473 height 13
click at [120, 69] on select "Select Item... Residential Commercial" at bounding box center [356, 75] width 473 height 13
select select "3db72f89-ebf7-44a2-a43c-36ed77a05272"
click at [575, 273] on button "Next" at bounding box center [577, 276] width 21 height 11
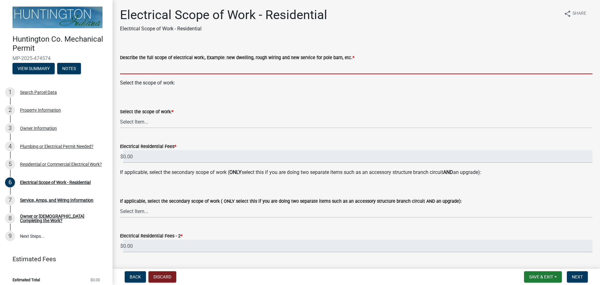
click at [171, 67] on input "Describe the full scope of electrical work:, Example: new dwelling, rough wirin…" at bounding box center [356, 67] width 473 height 13
click at [164, 65] on input "Describe the full scope of electrical work:, Example: new dwelling, rough wirin…" at bounding box center [356, 67] width 473 height 13
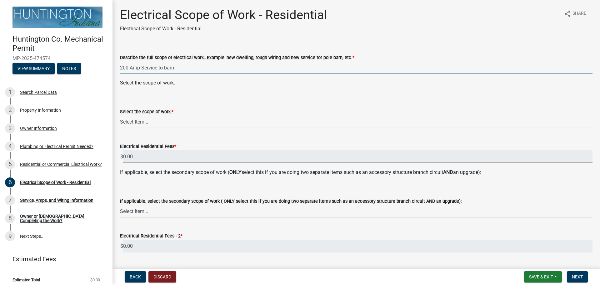
type input "200 Amp Service to barn"
click at [153, 120] on select "Select Item... New Service (new meter base installation) Upgrade (includes relo…" at bounding box center [356, 121] width 473 height 13
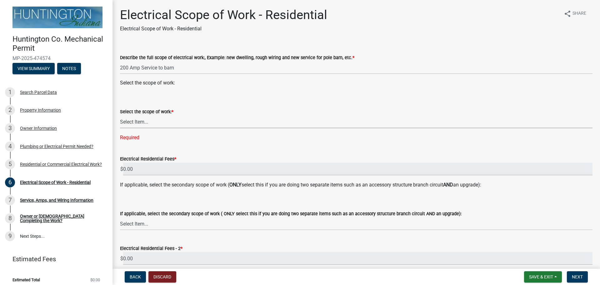
click at [138, 126] on select "Select Item... New Service (new meter base installation) Upgrade (includes relo…" at bounding box center [356, 121] width 473 height 13
click at [120, 115] on select "Select Item... New Service (new meter base installation) Upgrade (includes relo…" at bounding box center [356, 121] width 473 height 13
select select "9bdb09e1-e356-4221-9288-64288f1bde99"
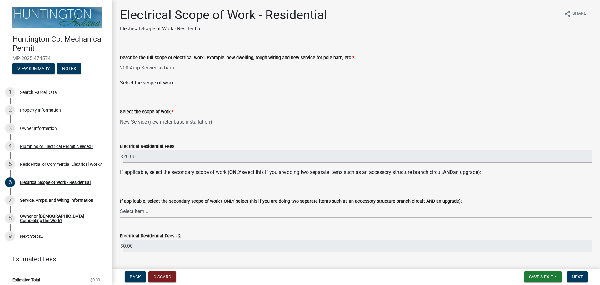
click at [219, 210] on select "Select Item... New Service (new meter base installation) Upgrade (includes relo…" at bounding box center [356, 211] width 473 height 13
click at [120, 205] on select "Select Item... New Service (new meter base installation) Upgrade (includes relo…" at bounding box center [356, 211] width 473 height 13
select select "609df9a0-c765-47b2-97af-4047c00d68d1"
click at [220, 211] on select "Select Item... New Service (new meter base installation) Upgrade (includes relo…" at bounding box center [356, 211] width 473 height 13
click at [131, 279] on button "Back" at bounding box center [135, 276] width 21 height 11
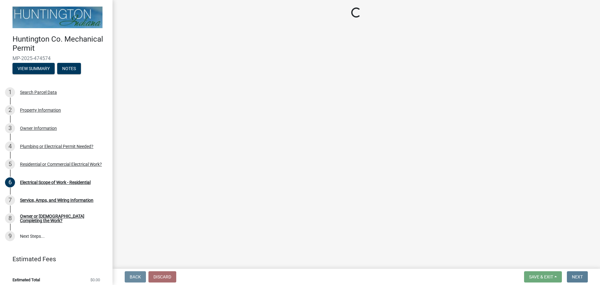
select select "3db72f89-ebf7-44a2-a43c-36ed77a05272"
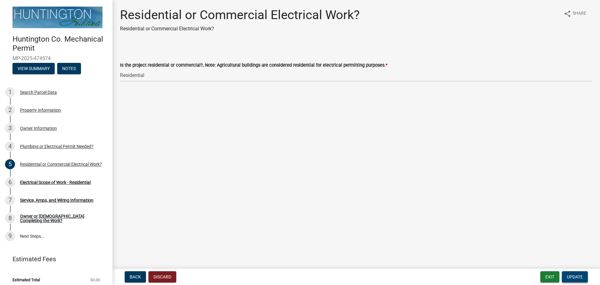
click at [574, 277] on span "Update" at bounding box center [575, 276] width 16 height 5
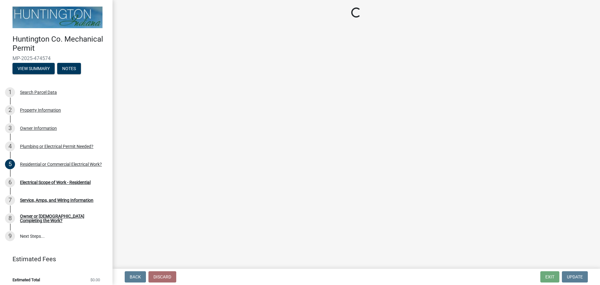
select select "9bdb09e1-e356-4221-9288-64288f1bde99"
select select "609df9a0-c765-47b2-97af-4047c00d68d1"
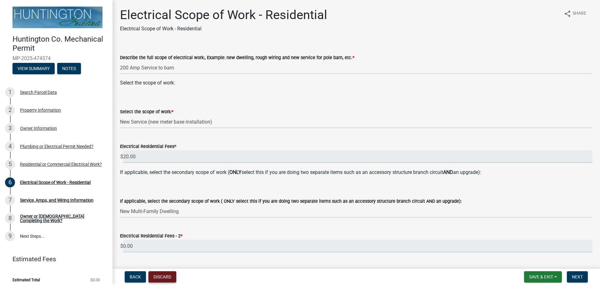
click at [156, 278] on button "Discard" at bounding box center [162, 276] width 28 height 11
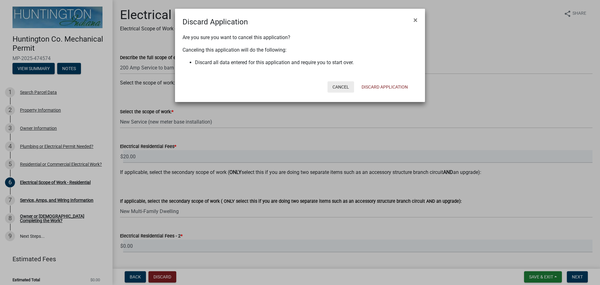
click at [341, 84] on button "Cancel" at bounding box center [341, 86] width 27 height 11
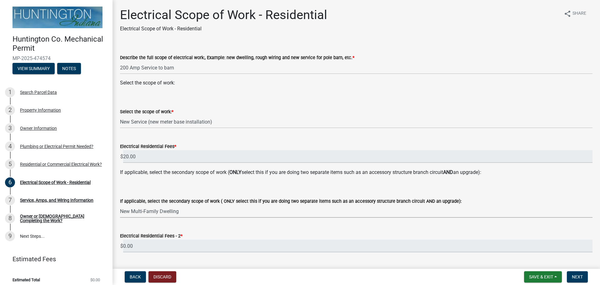
click at [223, 213] on select "Select Item... New Service (new meter base installation) Upgrade (includes relo…" at bounding box center [356, 211] width 473 height 13
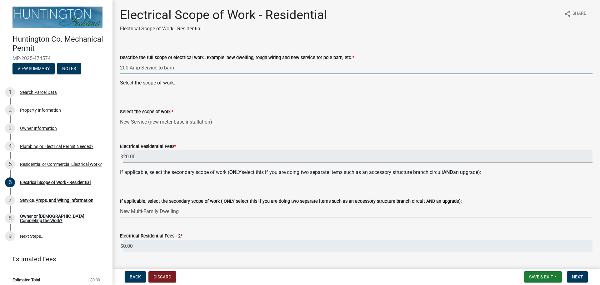
click at [289, 72] on input "200 Amp Service to barn" at bounding box center [356, 67] width 473 height 13
click at [169, 275] on button "Discard" at bounding box center [162, 276] width 28 height 11
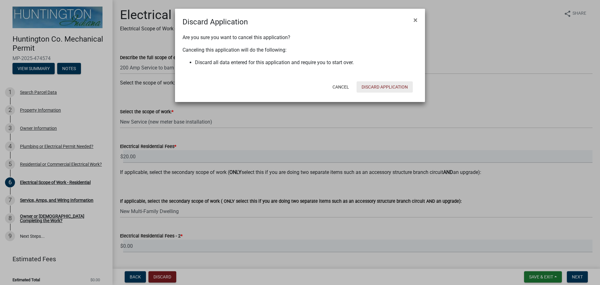
click at [370, 84] on button "Discard Application" at bounding box center [385, 86] width 56 height 11
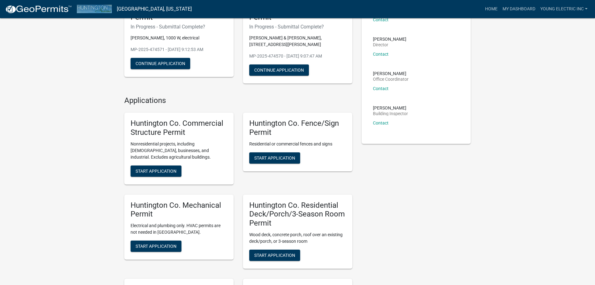
scroll to position [94, 0]
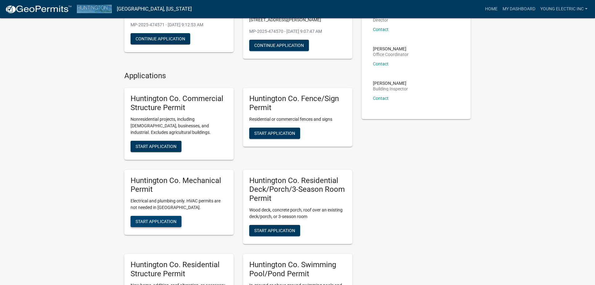
click at [158, 219] on span "Start Application" at bounding box center [156, 221] width 41 height 5
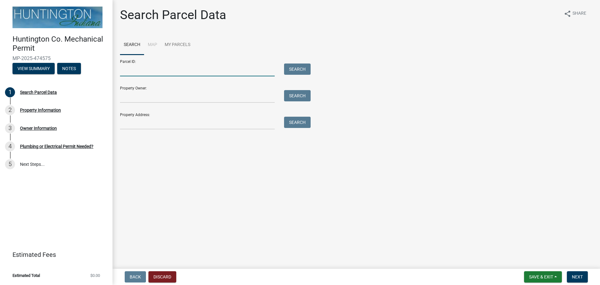
click at [143, 70] on input "Parcel ID:" at bounding box center [197, 69] width 155 height 13
paste input "35-01-29-100-034.900-006"
click at [131, 73] on input "35-01-29-100-034.900-006" at bounding box center [197, 69] width 155 height 13
type input "35-01-29-100-034.900-006"
click at [292, 73] on button "Search" at bounding box center [297, 68] width 27 height 11
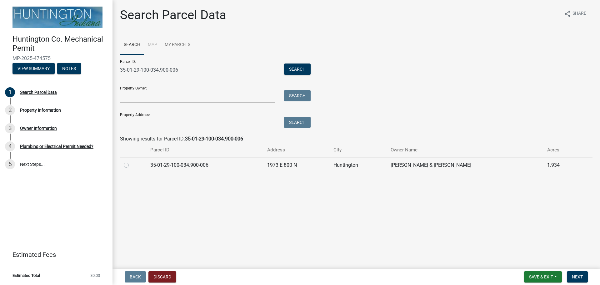
click at [131, 161] on label at bounding box center [131, 161] width 0 height 0
click at [131, 165] on input "radio" at bounding box center [133, 163] width 4 height 4
radio input "true"
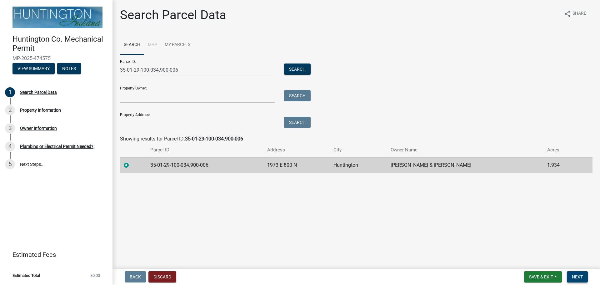
click at [569, 274] on button "Next" at bounding box center [577, 276] width 21 height 11
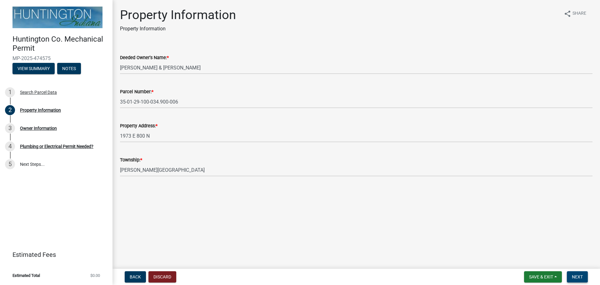
click at [573, 280] on button "Next" at bounding box center [577, 276] width 21 height 11
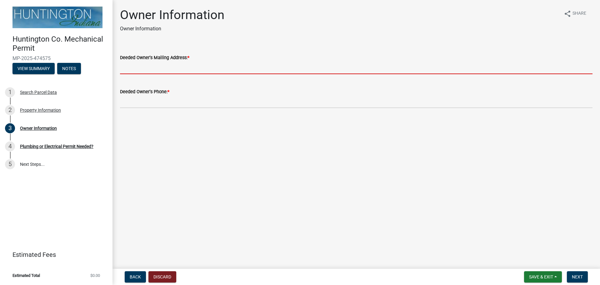
click at [167, 70] on input "Deeded Owner's Mailing Address: *" at bounding box center [356, 67] width 473 height 13
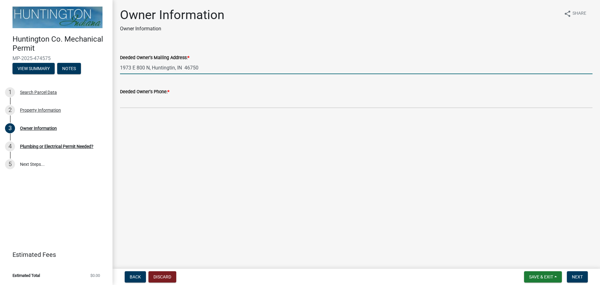
type input "1973 E 800 N, Huntingtin, IN 46750"
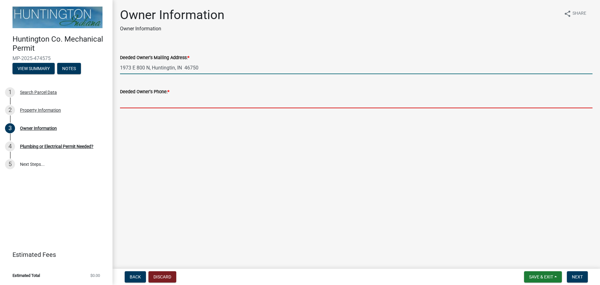
click at [166, 97] on input "Deeded Owner's Phone: *" at bounding box center [356, 101] width 473 height 13
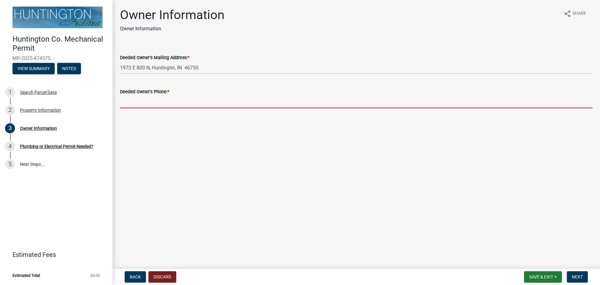
click at [166, 97] on input "Deeded Owner's Phone: *" at bounding box center [356, 101] width 473 height 13
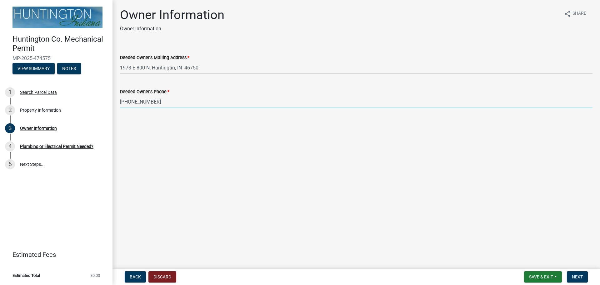
type input "[PHONE_NUMBER]"
click at [571, 277] on button "Next" at bounding box center [577, 276] width 21 height 11
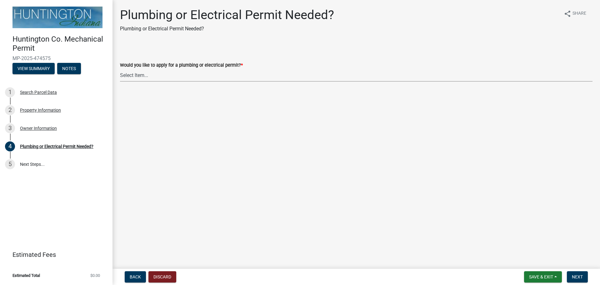
click at [147, 76] on select "Select Item... plumbing electrical" at bounding box center [356, 75] width 473 height 13
click at [120, 69] on select "Select Item... plumbing electrical" at bounding box center [356, 75] width 473 height 13
select select "82bdcc69-8734-43af-a4fa-e76f8d275e41"
click at [577, 275] on span "Next" at bounding box center [577, 276] width 11 height 5
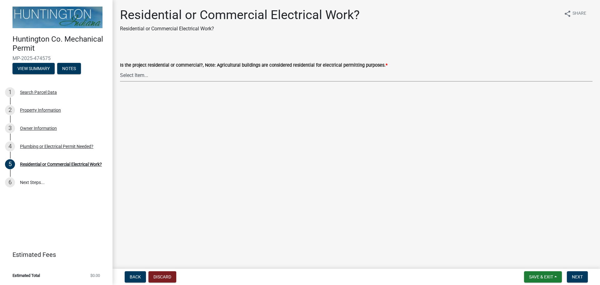
click at [140, 72] on select "Select Item... Residential Commercial" at bounding box center [356, 75] width 473 height 13
click at [120, 69] on select "Select Item... Residential Commercial" at bounding box center [356, 75] width 473 height 13
select select "3db72f89-ebf7-44a2-a43c-36ed77a05272"
click at [578, 272] on button "Next" at bounding box center [577, 276] width 21 height 11
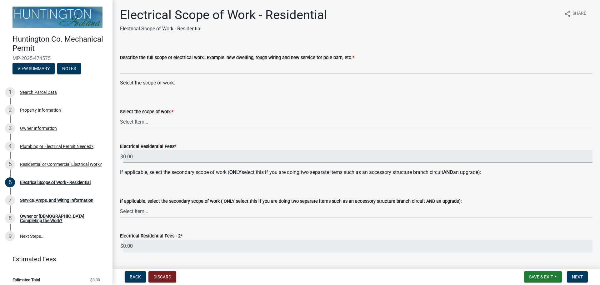
click at [157, 122] on select "Select Item... New Service (new meter base installation) Upgrade (includes relo…" at bounding box center [356, 121] width 473 height 13
click at [120, 115] on select "Select Item... New Service (new meter base installation) Upgrade (includes relo…" at bounding box center [356, 121] width 473 height 13
select select "9bdb09e1-e356-4221-9288-64288f1bde99"
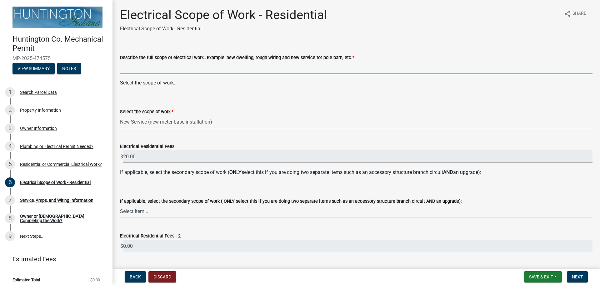
click at [150, 68] on input "Describe the full scope of electrical work:, Example: new dwelling, rough wirin…" at bounding box center [356, 67] width 473 height 13
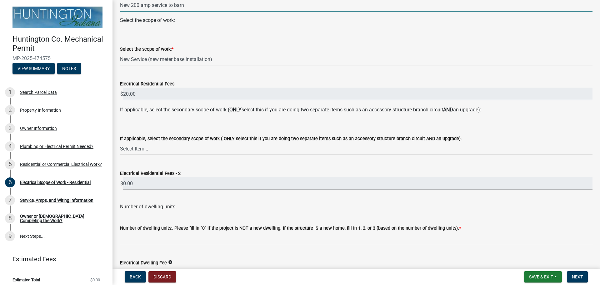
scroll to position [94, 0]
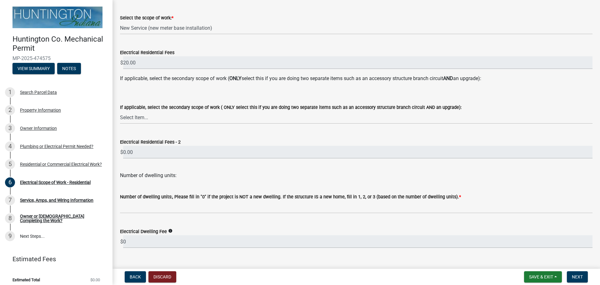
type input "New 200 amp service to barn"
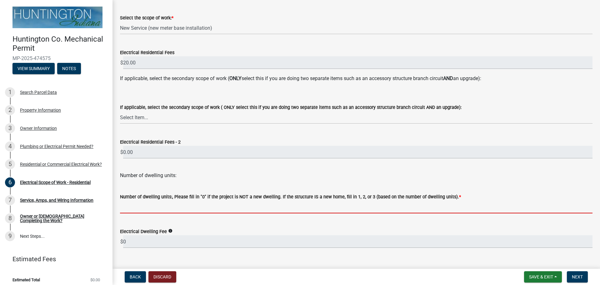
click at [194, 202] on input "text" at bounding box center [356, 206] width 473 height 13
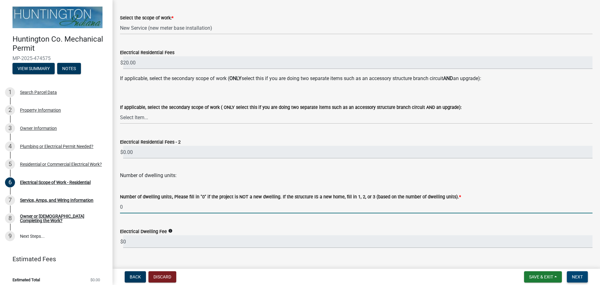
type input "0"
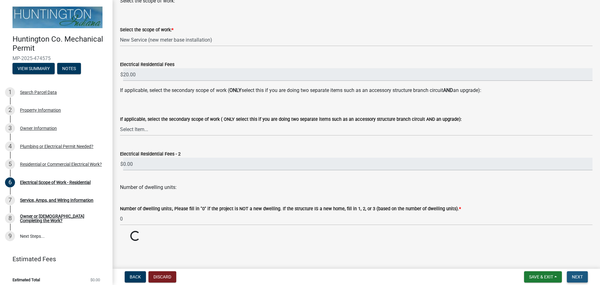
scroll to position [82, 0]
click at [578, 277] on span "Next" at bounding box center [577, 276] width 11 height 5
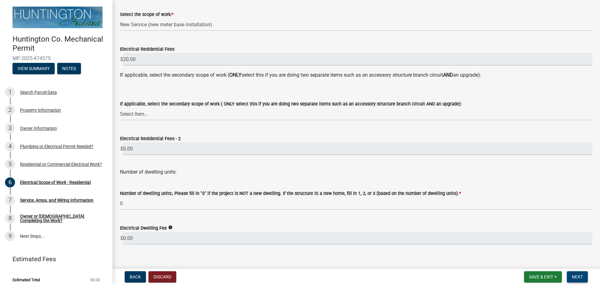
scroll to position [106, 0]
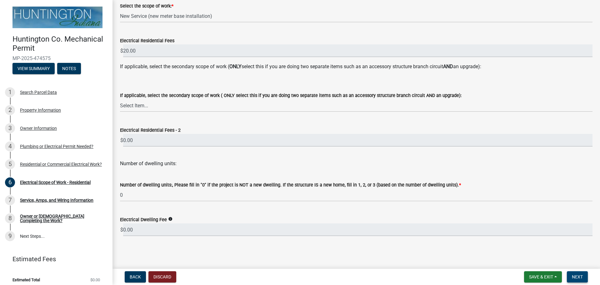
click at [573, 279] on span "Next" at bounding box center [577, 276] width 11 height 5
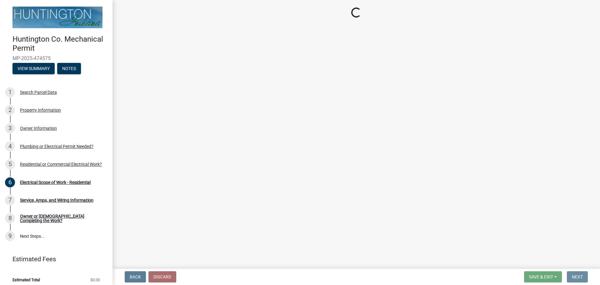
scroll to position [0, 0]
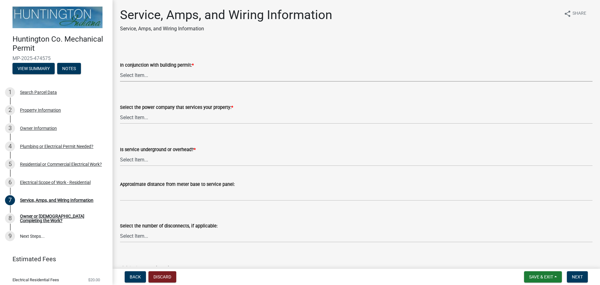
drag, startPoint x: 163, startPoint y: 89, endPoint x: 143, endPoint y: 72, distance: 26.2
click at [143, 72] on select "Select Item... Yes No" at bounding box center [356, 75] width 473 height 13
click at [163, 158] on div "Is service underground or overhead? * Select Item... Underground Overhead" at bounding box center [356, 156] width 473 height 20
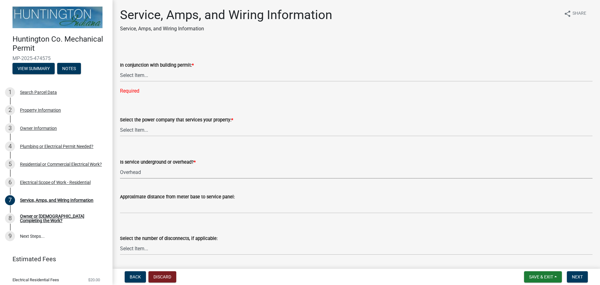
click at [120, 166] on select "Select Item... Underground Overhead" at bounding box center [356, 172] width 473 height 13
select select "0062908c-337a-4ab8-a3d7-0b4f4dedaf0b"
click at [140, 128] on select "Select Item... Duke Energy Northeastern REMC Wabash County REMC [PERSON_NAME] U…" at bounding box center [356, 129] width 473 height 13
click at [120, 123] on select "Select Item... Duke Energy Northeastern REMC Wabash County REMC [PERSON_NAME] U…" at bounding box center [356, 129] width 473 height 13
select select "0725120f-fd7f-4913-9298-d56587e48720"
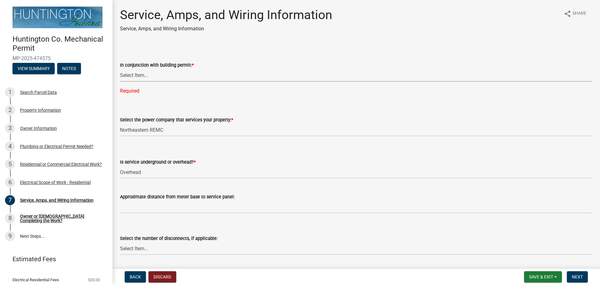
click at [143, 76] on select "Select Item... Yes No" at bounding box center [356, 75] width 473 height 13
click at [120, 69] on select "Select Item... Yes No" at bounding box center [356, 75] width 473 height 13
select select "93f45f8b-0008-4bc3-ad99-7edf3db31922"
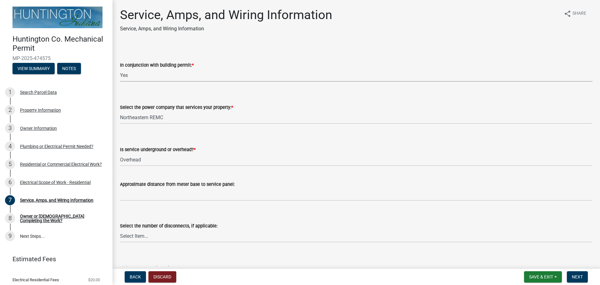
scroll to position [31, 0]
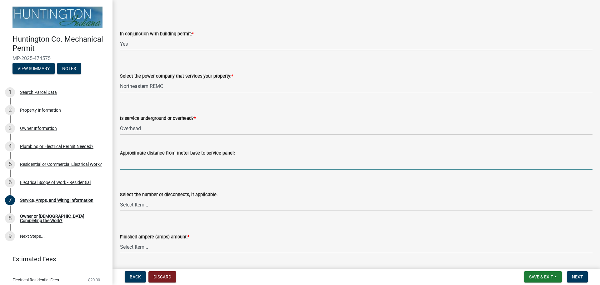
click at [213, 161] on input "Approximate distance from meter base to service panel:" at bounding box center [356, 163] width 473 height 13
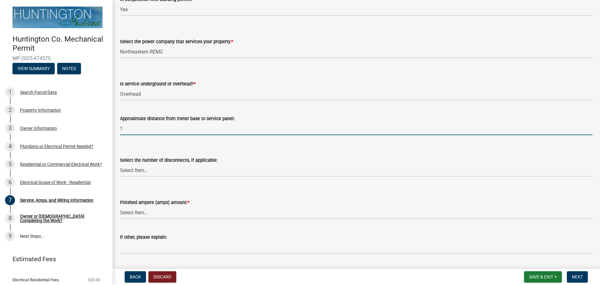
scroll to position [125, 0]
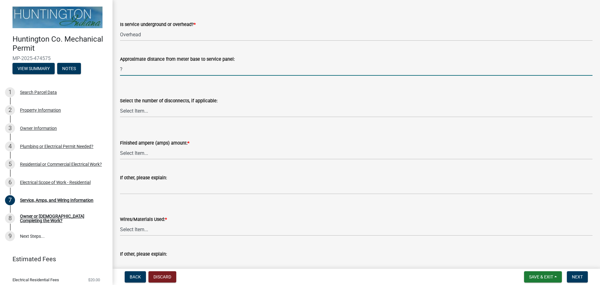
type input "?"
click at [142, 153] on select "Select Item... 100 amp 200 amp 400 amp other" at bounding box center [356, 153] width 473 height 13
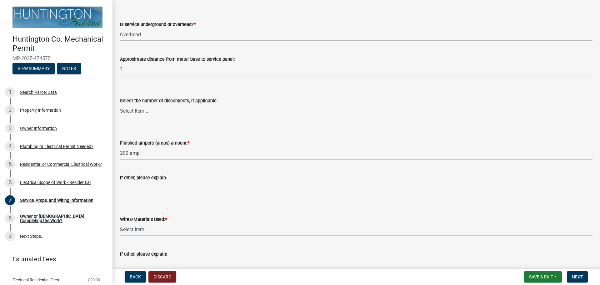
click at [120, 147] on select "Select Item... 100 amp 200 amp 400 amp other" at bounding box center [356, 153] width 473 height 13
select select "77917e57-3373-4527-be00-46cfa300debe"
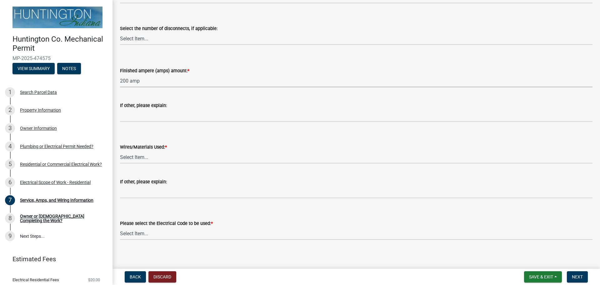
scroll to position [201, 0]
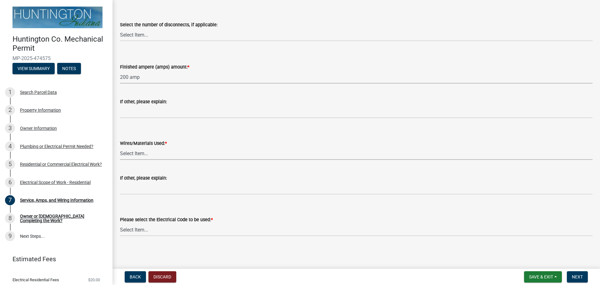
click at [145, 154] on select "Select Item... 2 AWG Aluminum 4 AWG Copper 2-4/0 or 1-1/0 Aluminum 2/0 Copper 2…" at bounding box center [356, 153] width 473 height 13
click at [120, 147] on select "Select Item... 2 AWG Aluminum 4 AWG Copper 2-4/0 or 1-1/0 Aluminum 2/0 Copper 2…" at bounding box center [356, 153] width 473 height 13
select select "6b87888a-4deb-48a2-ac11-26351d48ff00"
click at [159, 229] on select "Select Item... [US_STATE] Electrical Code One & Two Family Dwelling Code" at bounding box center [356, 229] width 473 height 13
click at [120, 223] on select "Select Item... [US_STATE] Electrical Code One & Two Family Dwelling Code" at bounding box center [356, 229] width 473 height 13
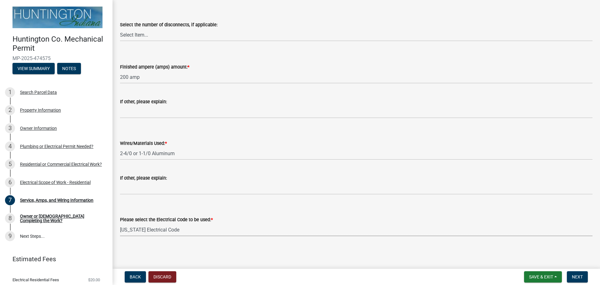
select select "5aeea631-e80a-4ba0-b39f-f5c26114ddfc"
click at [567, 276] on form "Save & Exit Save Save & Exit Next" at bounding box center [556, 276] width 69 height 11
click at [574, 276] on span "Next" at bounding box center [577, 276] width 11 height 5
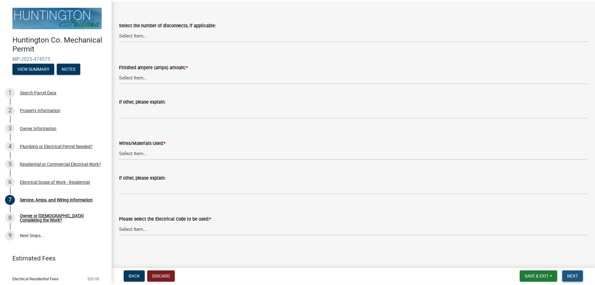
scroll to position [0, 0]
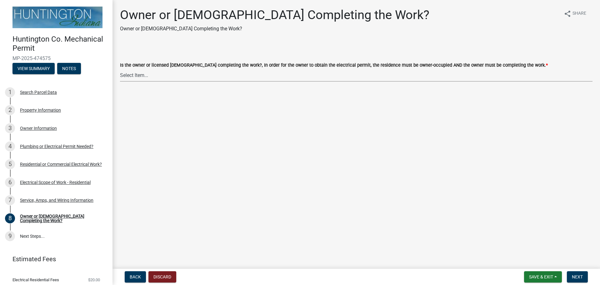
click at [182, 75] on select "Select Item... owner contractor" at bounding box center [356, 75] width 473 height 13
click at [120, 69] on select "Select Item... owner contractor" at bounding box center [356, 75] width 473 height 13
select select "408e0cf4-d53f-4268-b860-e8792218a171"
click at [573, 275] on span "Next" at bounding box center [577, 276] width 11 height 5
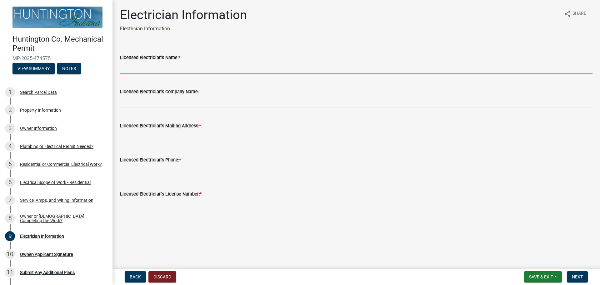
click at [174, 67] on input "Licensed Electrician's Name: *" at bounding box center [356, 67] width 473 height 13
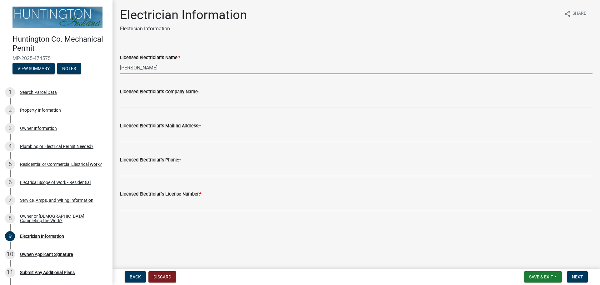
type input "[PERSON_NAME]"
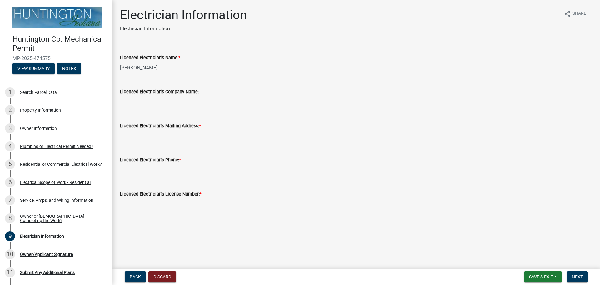
click at [174, 104] on input "Licensed Electrician's Company Name:" at bounding box center [356, 101] width 473 height 13
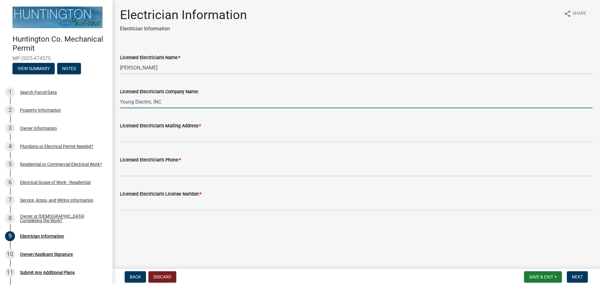
type input "Young Electric, INC"
click at [177, 128] on label "Licensed Electrician's Mailing Address: *" at bounding box center [160, 126] width 81 height 4
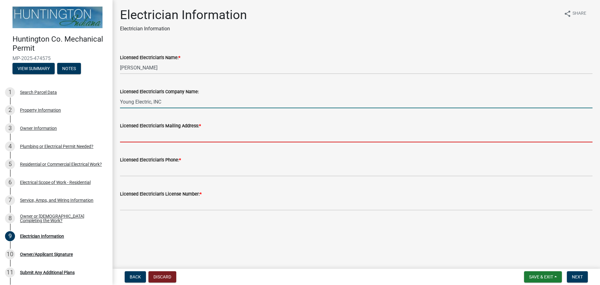
click at [177, 129] on input "Licensed Electrician's Mailing Address: *" at bounding box center [356, 135] width 473 height 13
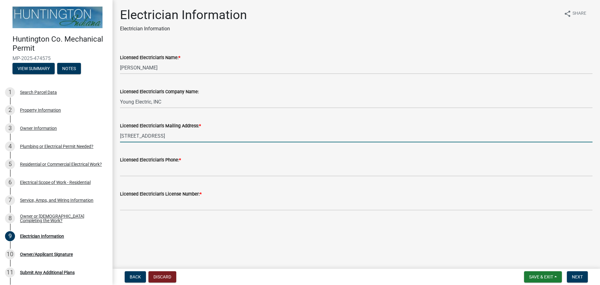
type input "[STREET_ADDRESS]"
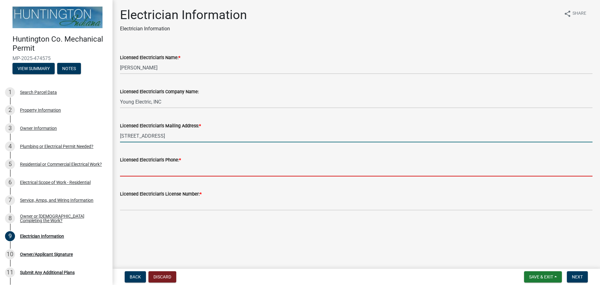
click at [186, 166] on input "Licensed Electrician's Phone: *" at bounding box center [356, 169] width 473 height 13
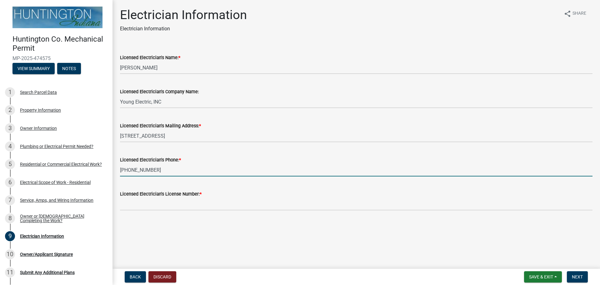
type input "[PHONE_NUMBER]"
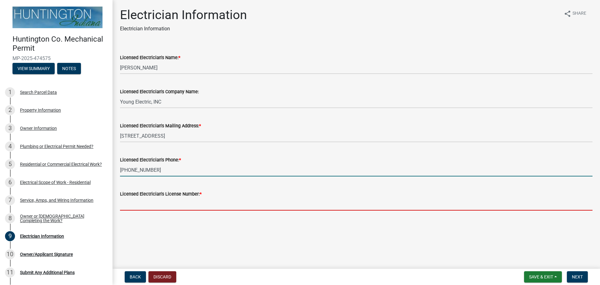
click at [181, 203] on input "Licensed Electrician's License Number: *" at bounding box center [356, 204] width 473 height 13
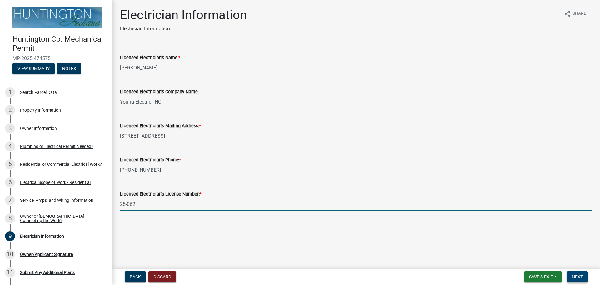
type input "25-062"
click at [575, 278] on span "Next" at bounding box center [577, 276] width 11 height 5
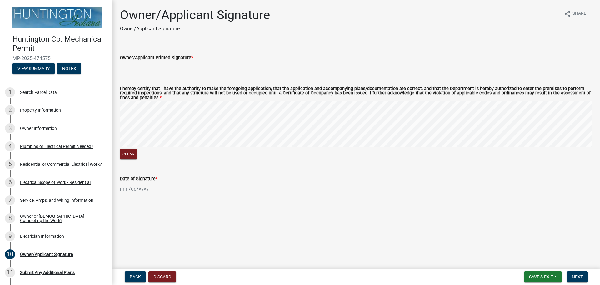
click at [150, 68] on input "Owner/Applicant Printed Signature *" at bounding box center [356, 67] width 473 height 13
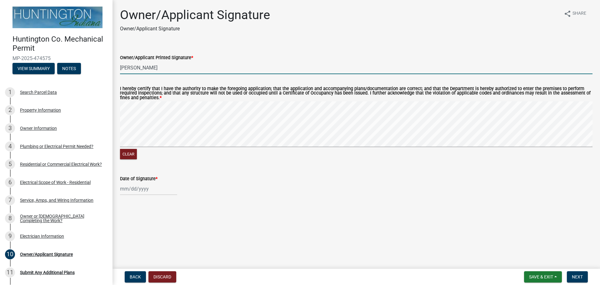
type input "[PERSON_NAME]"
click at [148, 193] on div at bounding box center [148, 188] width 57 height 13
select select "9"
select select "2025"
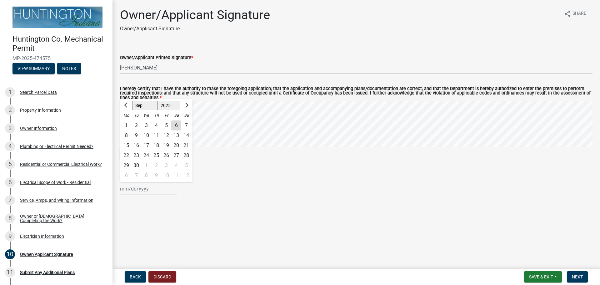
click at [176, 126] on div "6" at bounding box center [176, 125] width 10 height 10
type input "[DATE]"
click at [582, 276] on span "Next" at bounding box center [577, 276] width 11 height 5
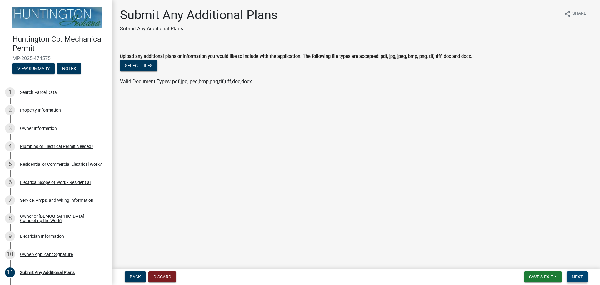
click at [576, 277] on span "Next" at bounding box center [577, 276] width 11 height 5
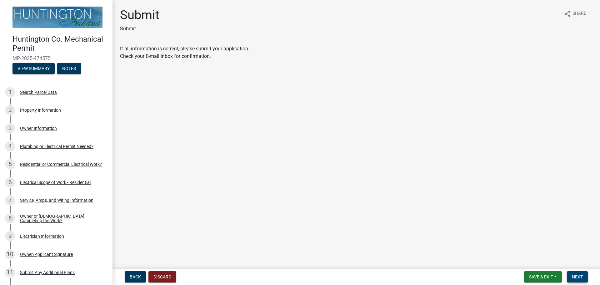
click at [576, 277] on span "Next" at bounding box center [577, 276] width 11 height 5
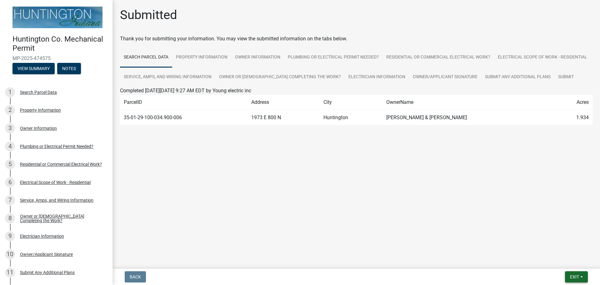
click at [585, 278] on button "Exit" at bounding box center [576, 276] width 23 height 11
click at [553, 245] on button "Save" at bounding box center [563, 245] width 50 height 15
click at [583, 279] on button "Exit" at bounding box center [576, 276] width 23 height 11
click at [569, 263] on button "Save & Exit" at bounding box center [563, 260] width 50 height 15
